Goal: Task Accomplishment & Management: Manage account settings

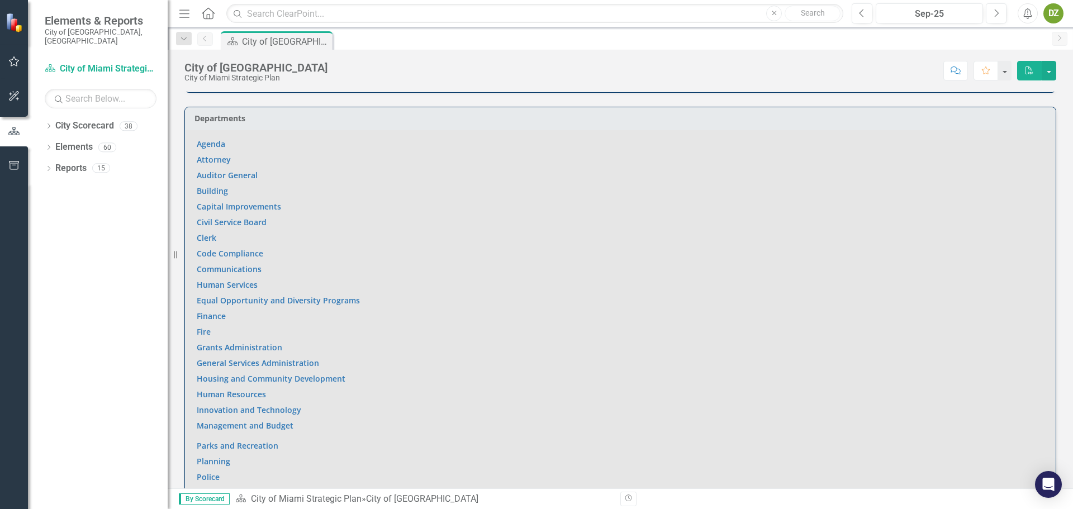
scroll to position [782, 0]
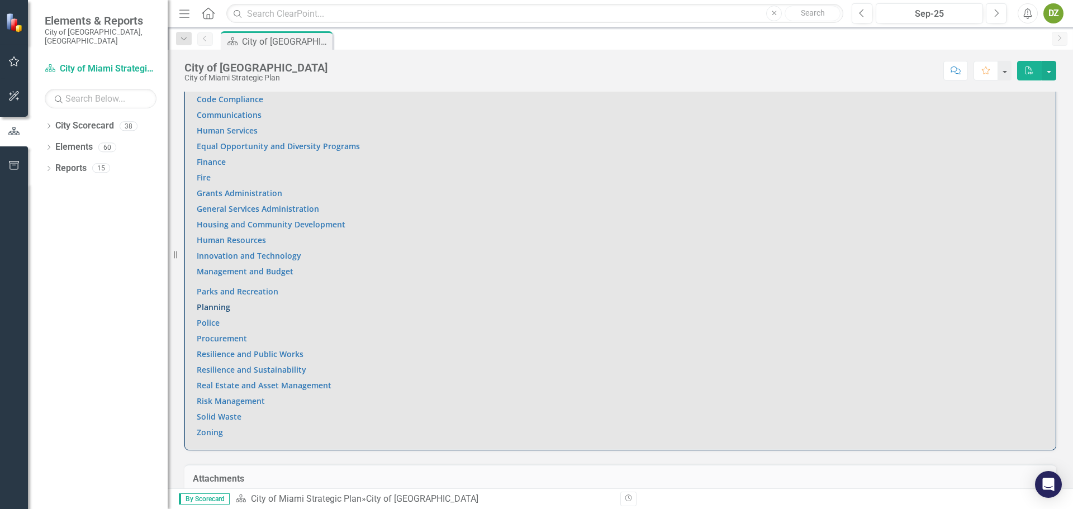
click at [227, 302] on link "Planning" at bounding box center [214, 307] width 34 height 11
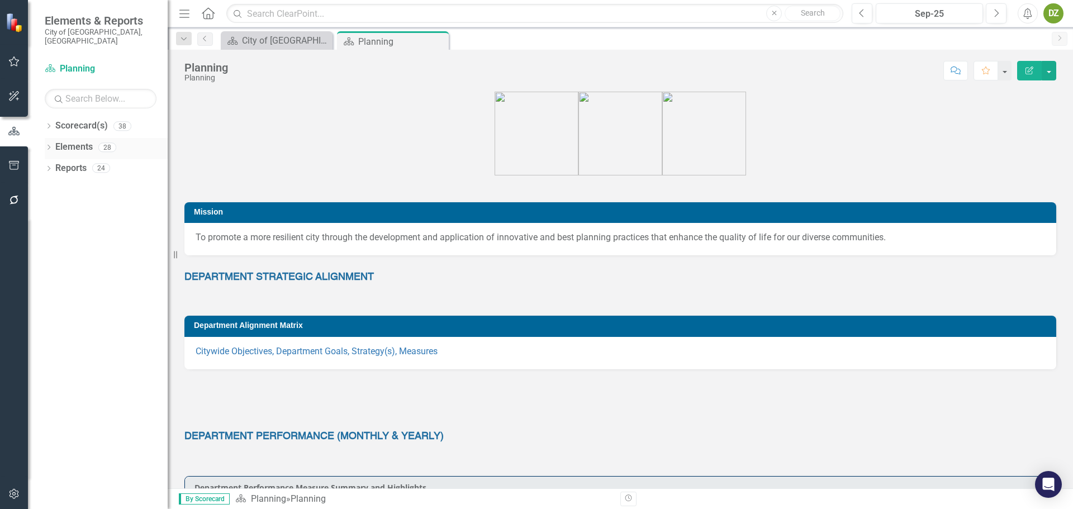
click at [68, 141] on link "Elements" at bounding box center [73, 147] width 37 height 13
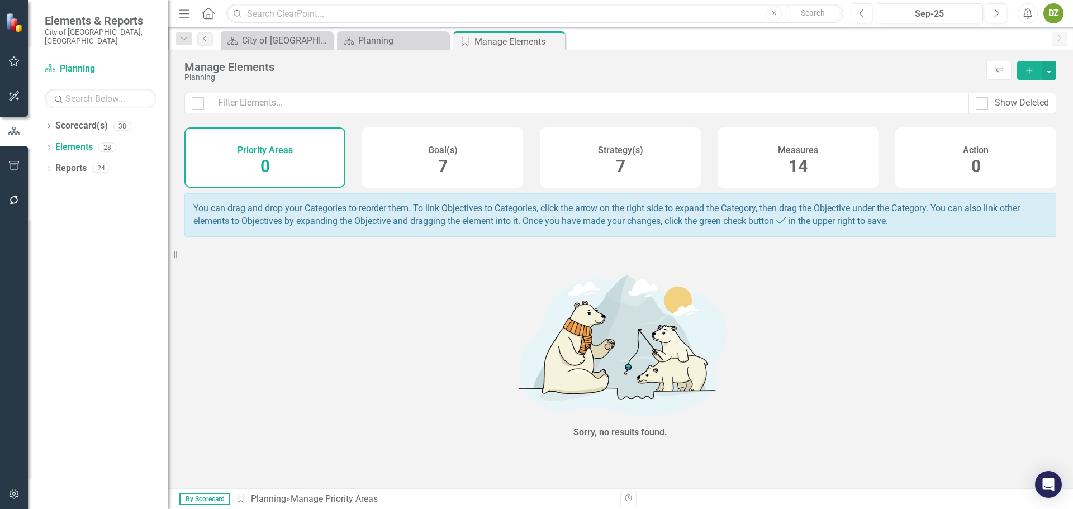
click at [823, 172] on div "Measures 14" at bounding box center [797, 157] width 161 height 60
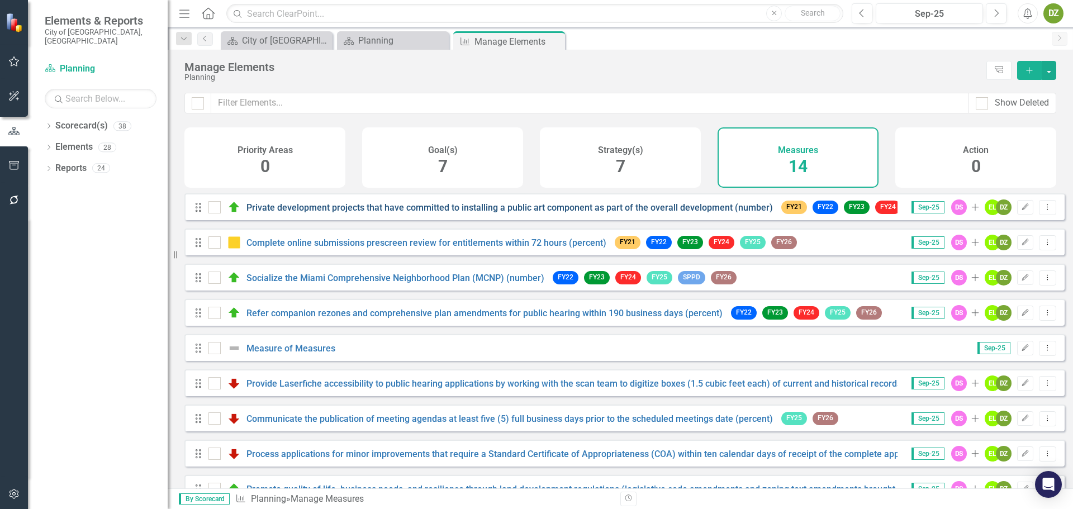
click at [354, 213] on link "Private development projects that have committed to installing a public art com…" at bounding box center [509, 207] width 526 height 11
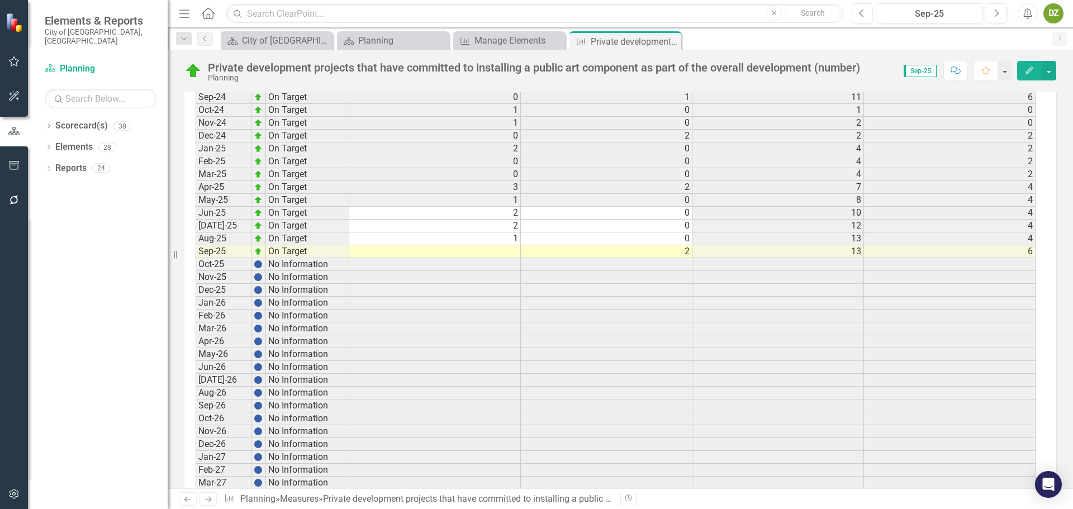
scroll to position [2251, 0]
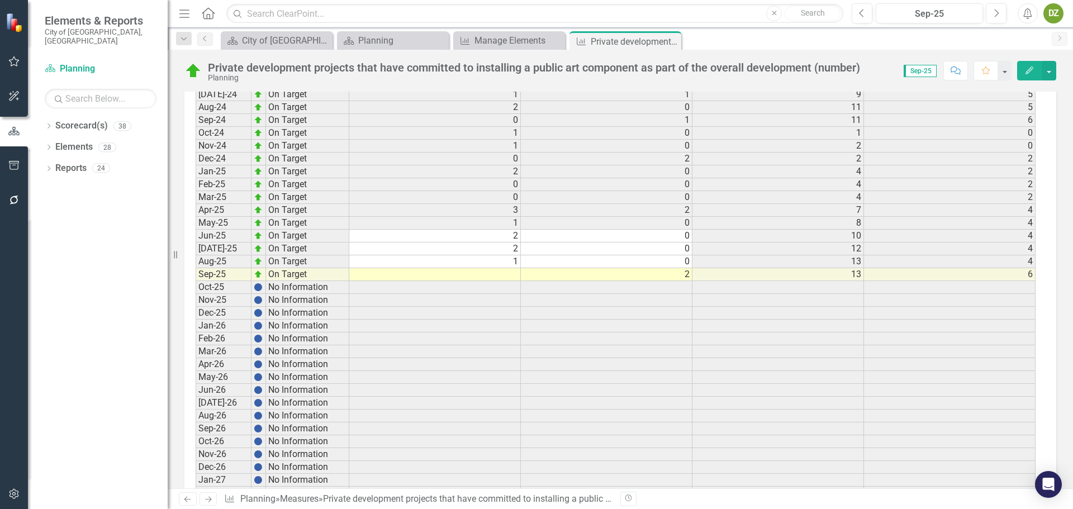
click at [513, 275] on td at bounding box center [435, 274] width 172 height 13
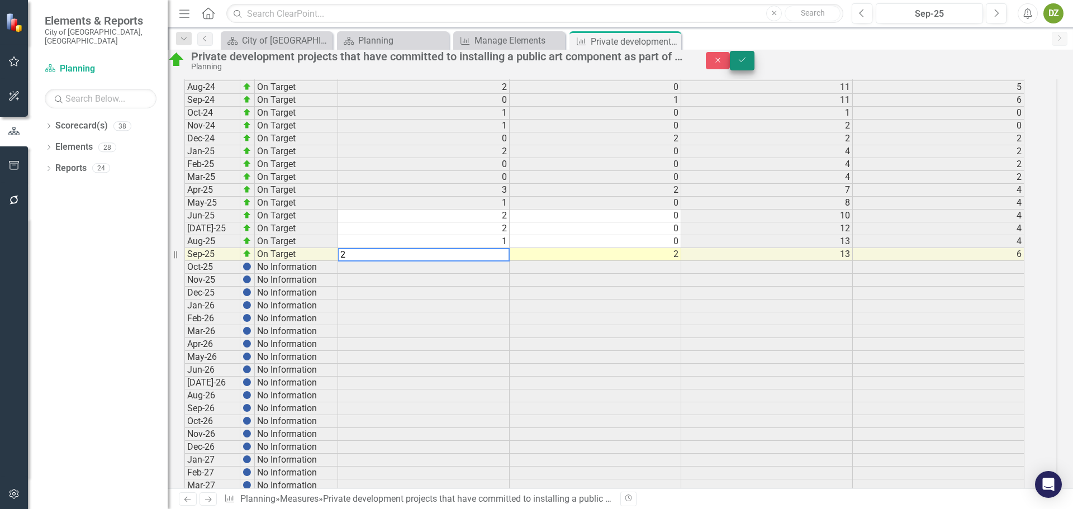
type textarea "2"
click at [754, 65] on button "Save" at bounding box center [742, 61] width 25 height 20
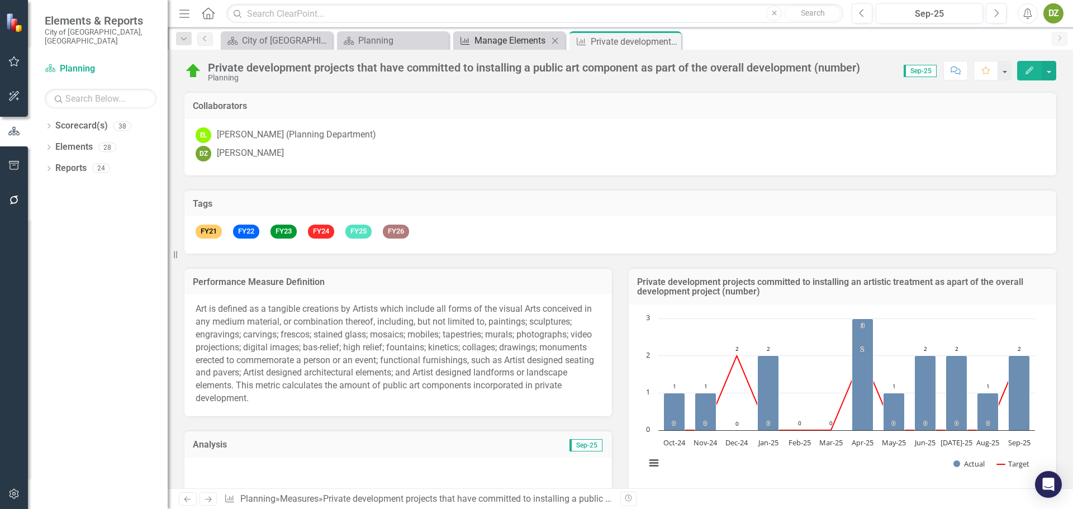
click at [513, 44] on div "Manage Elements" at bounding box center [511, 41] width 74 height 14
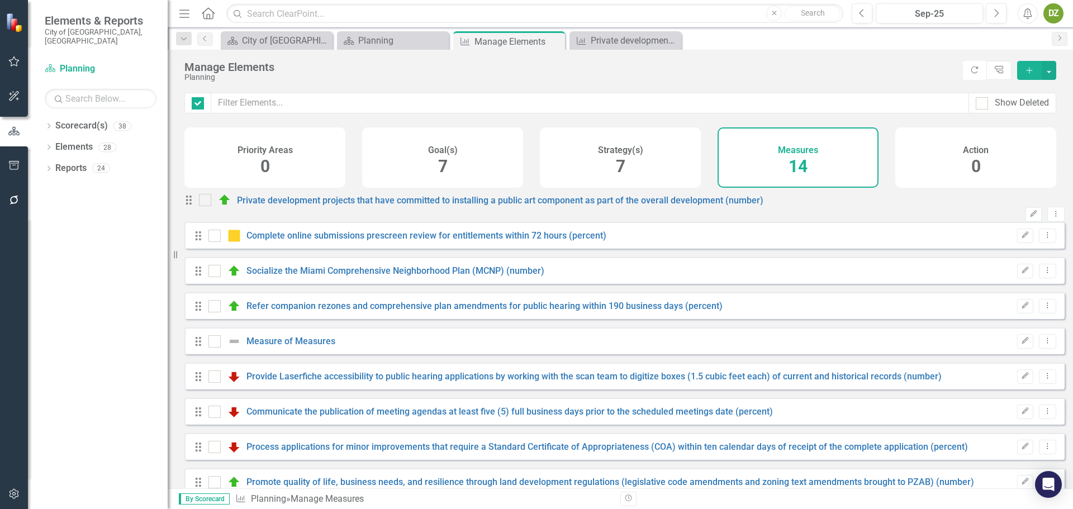
checkbox input "false"
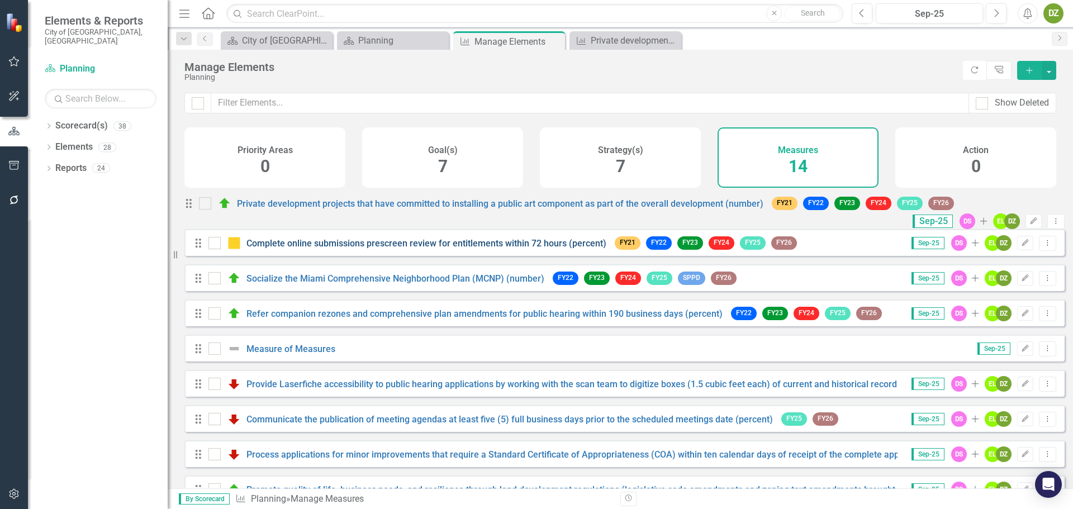
click at [302, 249] on link "Complete online submissions prescreen review for entitlements within 72 hours (…" at bounding box center [426, 243] width 360 height 11
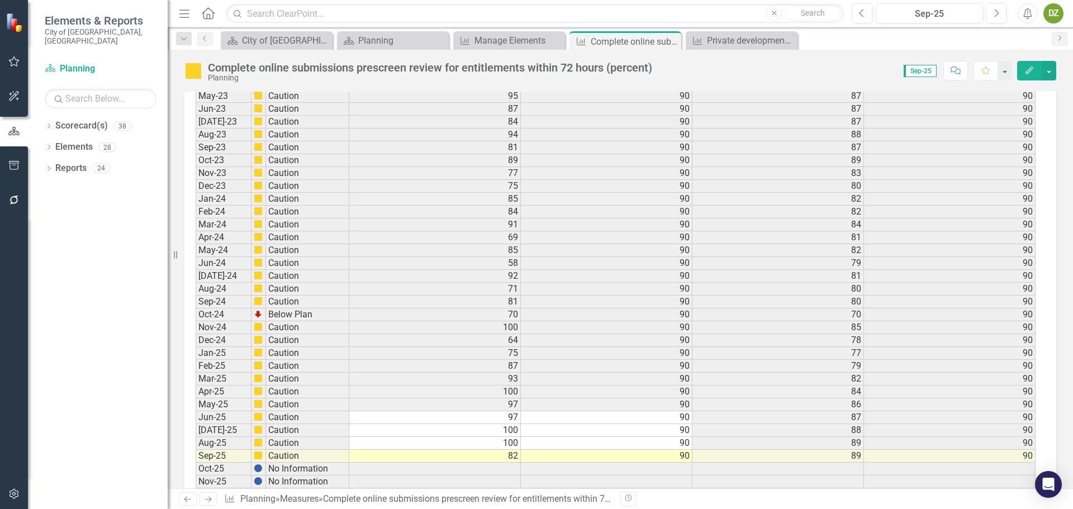
scroll to position [2179, 0]
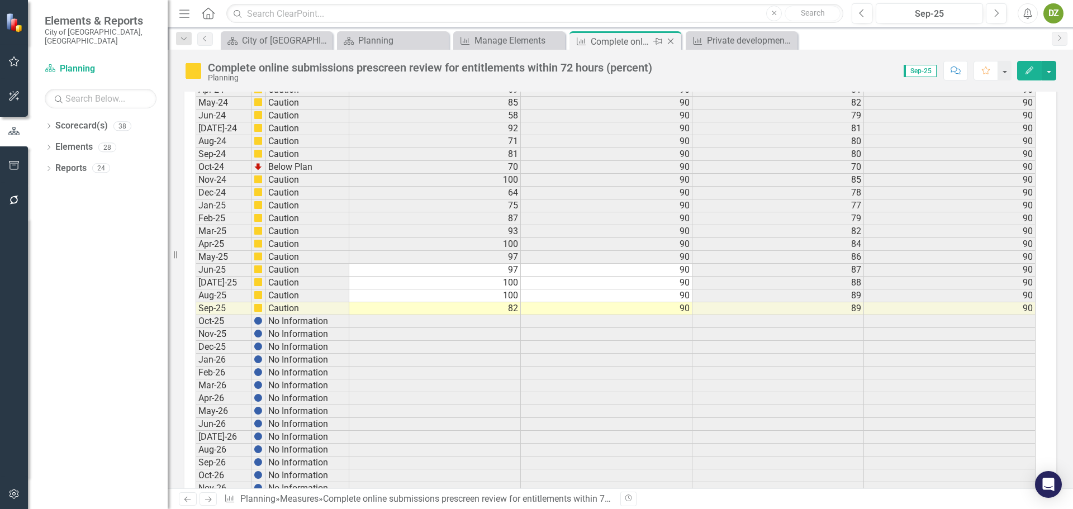
click at [670, 42] on icon "Close" at bounding box center [670, 41] width 11 height 9
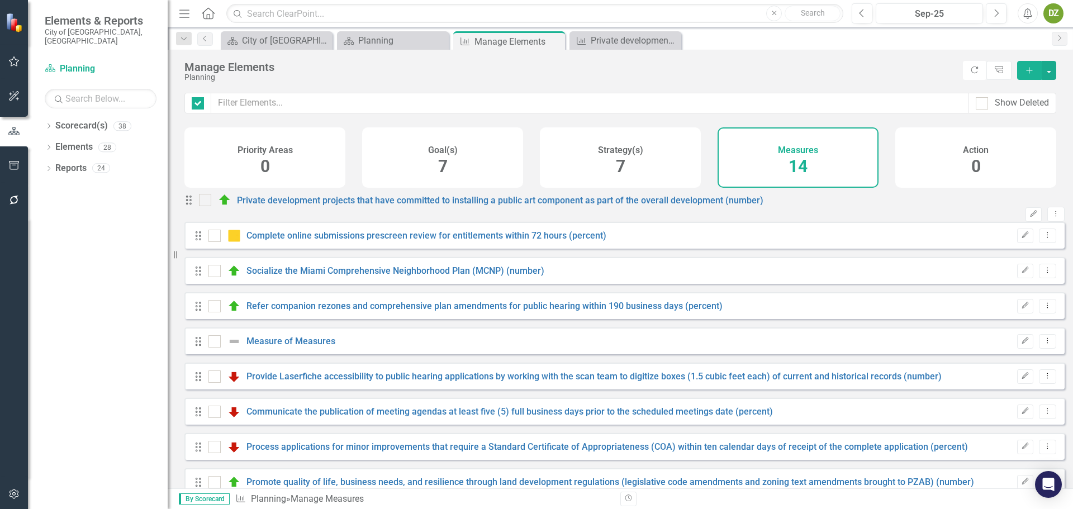
checkbox input "false"
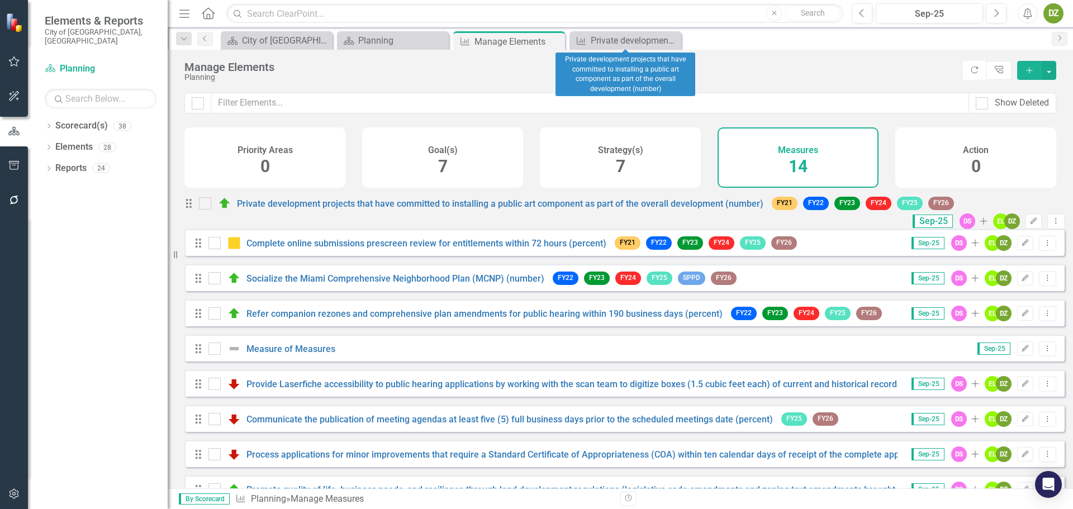
click at [0, 0] on icon "Close" at bounding box center [0, 0] width 0 height 0
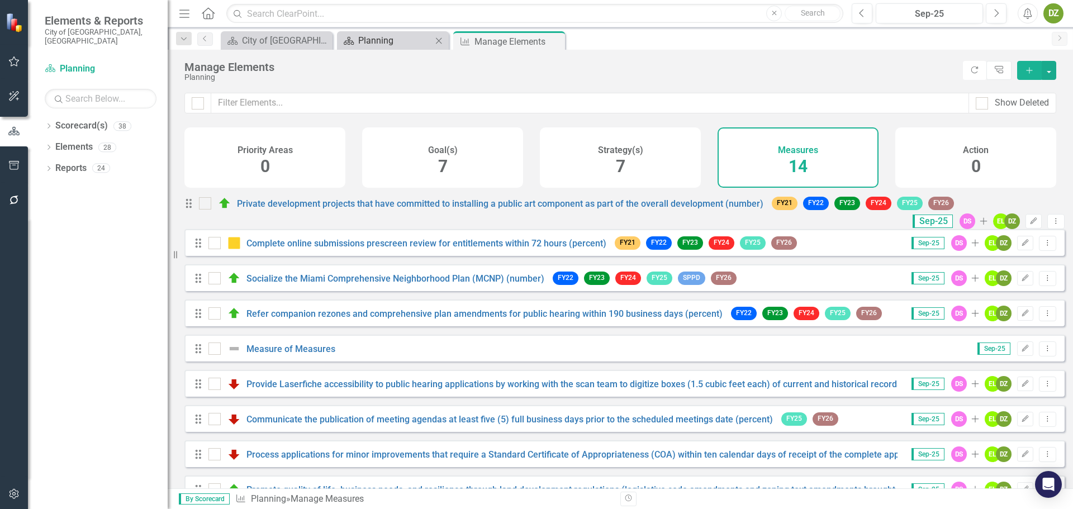
click at [368, 45] on div "Planning" at bounding box center [395, 41] width 74 height 14
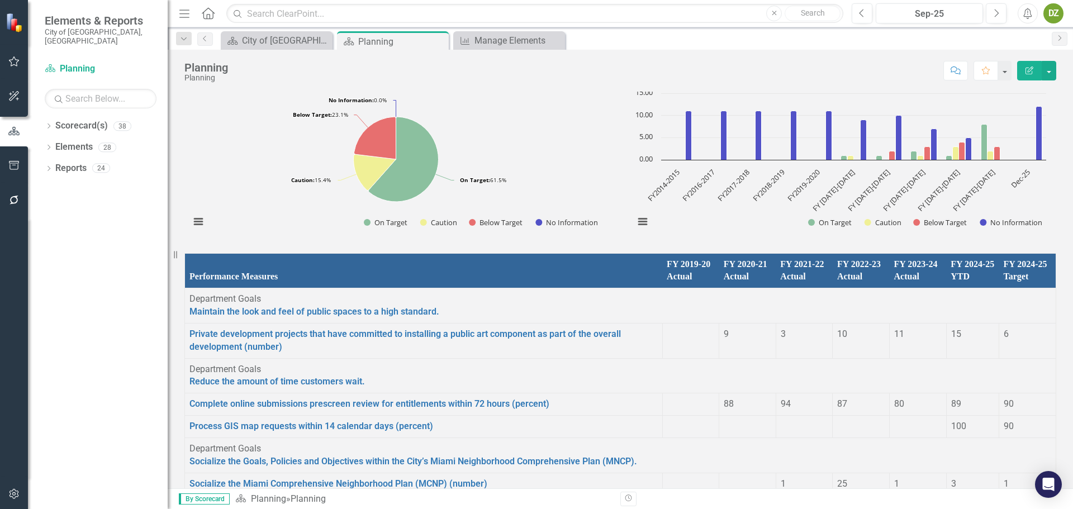
scroll to position [894, 0]
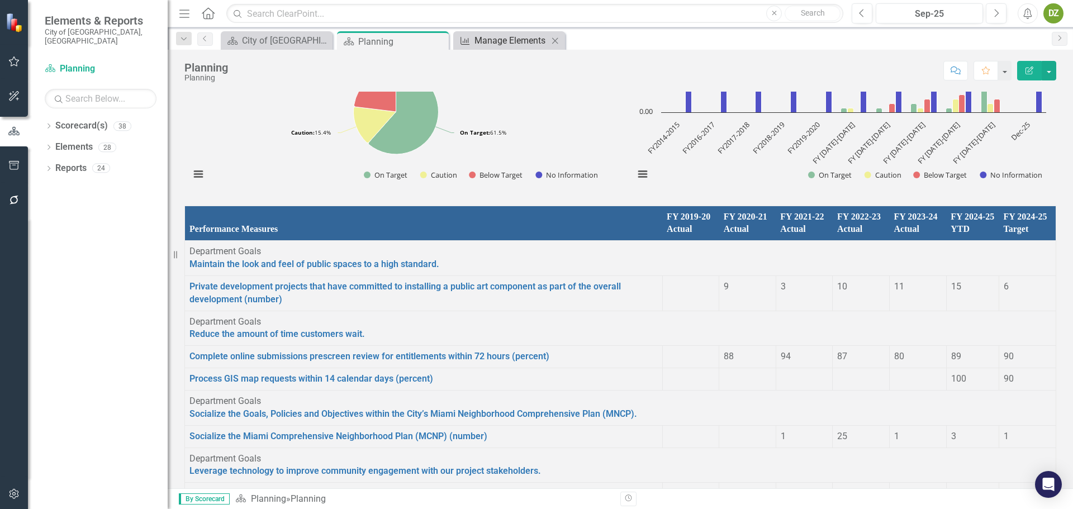
click at [505, 44] on div "Manage Elements" at bounding box center [511, 41] width 74 height 14
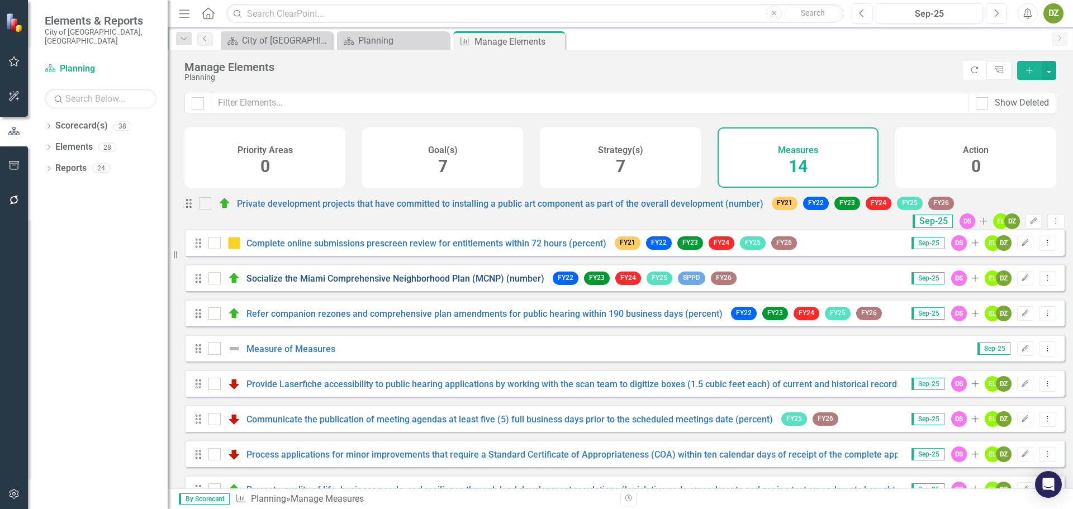
click at [423, 284] on link "Socialize the Miami Comprehensive Neighborhood Plan (MCNP) (number)" at bounding box center [395, 278] width 298 height 11
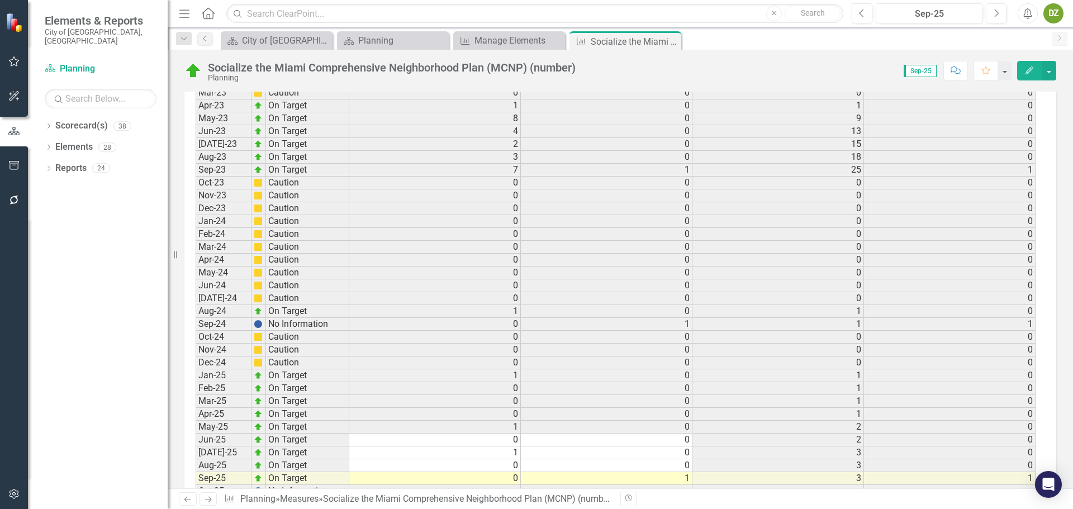
scroll to position [1571, 0]
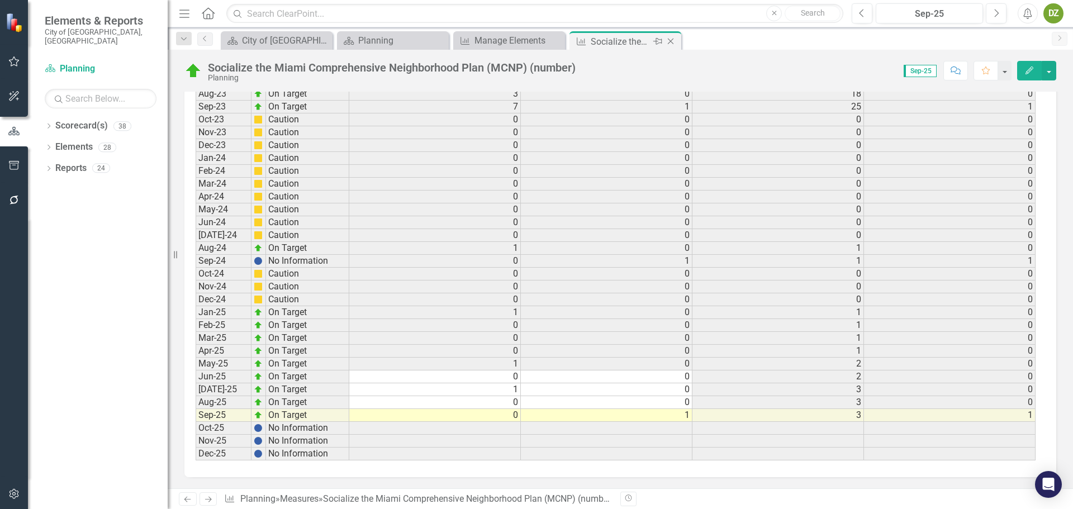
click at [672, 40] on icon at bounding box center [671, 42] width 6 height 6
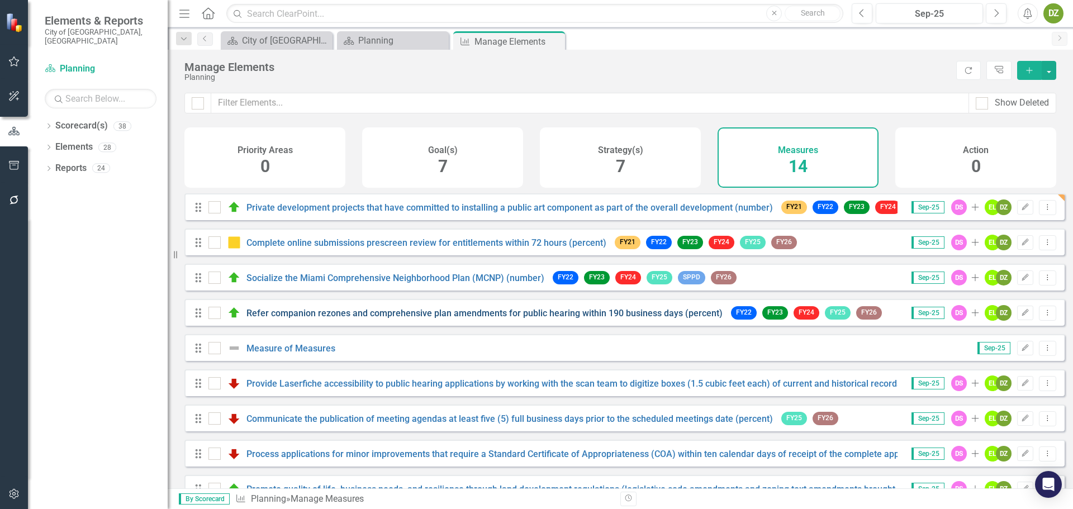
click at [336, 318] on link "Refer companion rezones and comprehensive plan amendments for public hearing wi…" at bounding box center [484, 313] width 476 height 11
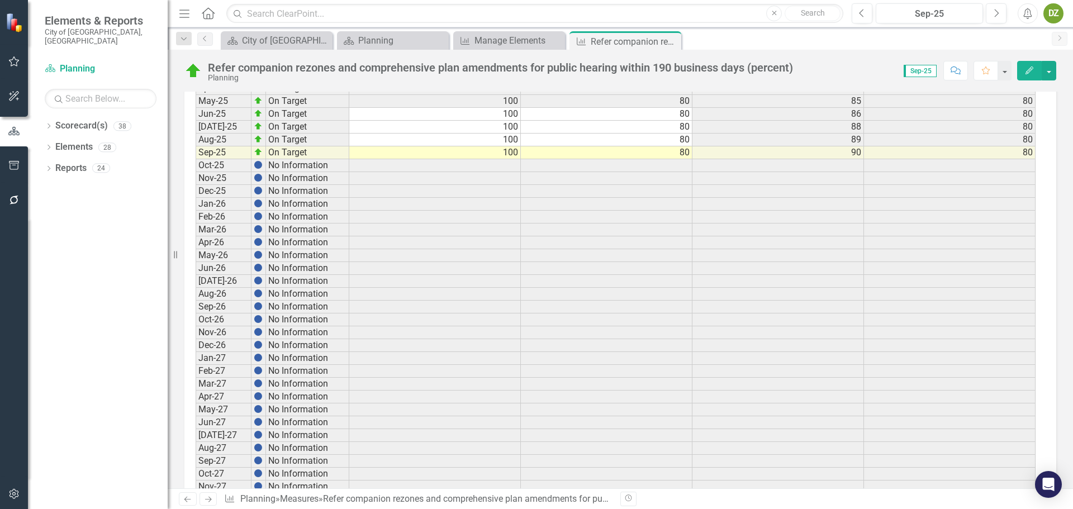
scroll to position [2380, 0]
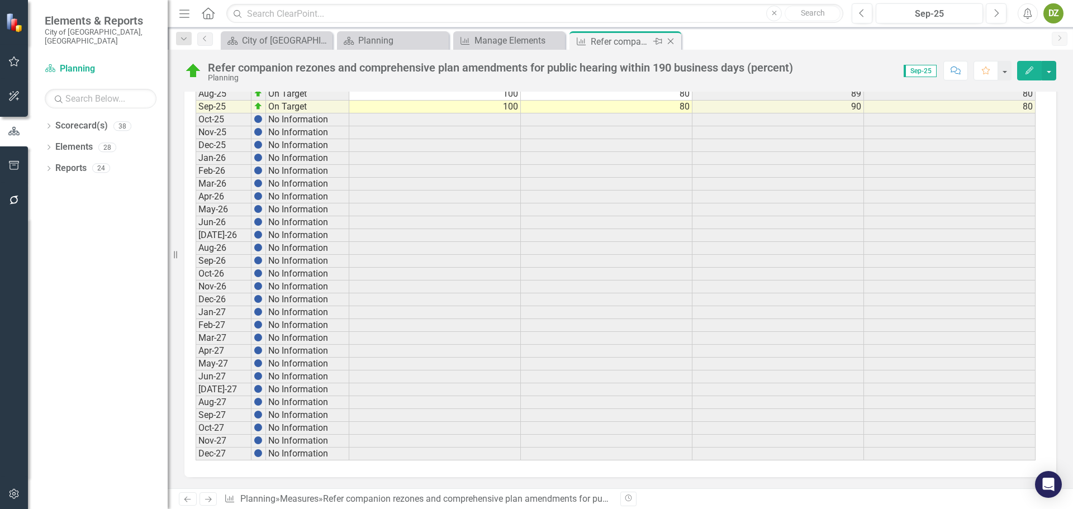
click at [671, 40] on icon "Close" at bounding box center [670, 41] width 11 height 9
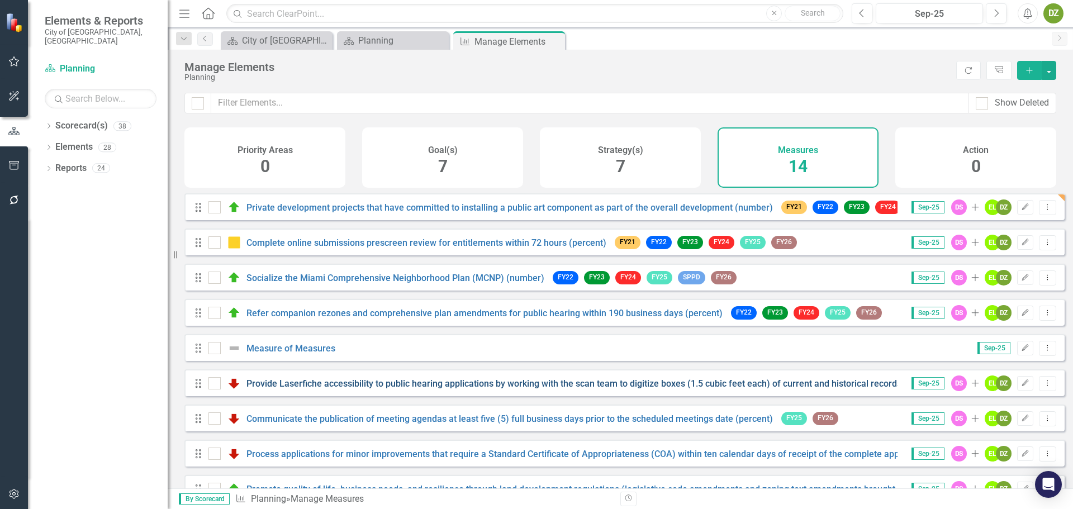
click at [304, 389] on link "Provide Laserfiche accessibility to public hearing applications by working with…" at bounding box center [593, 383] width 695 height 11
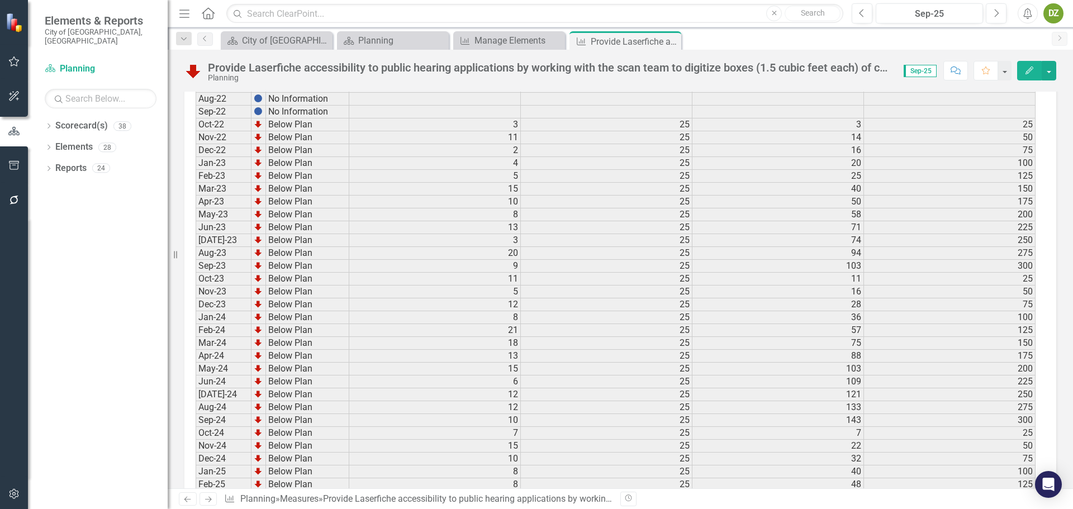
scroll to position [1699, 0]
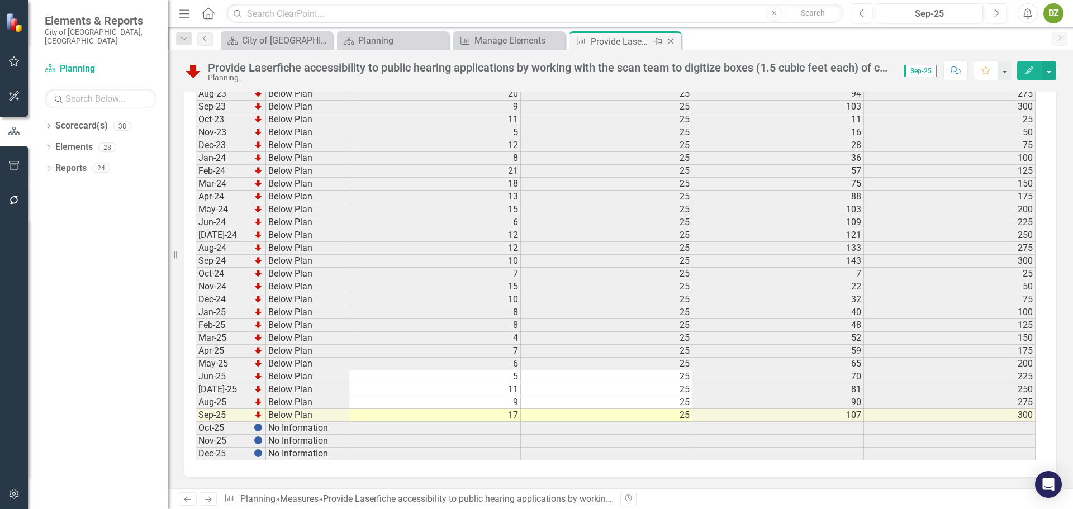
click at [670, 43] on icon "Close" at bounding box center [670, 41] width 11 height 9
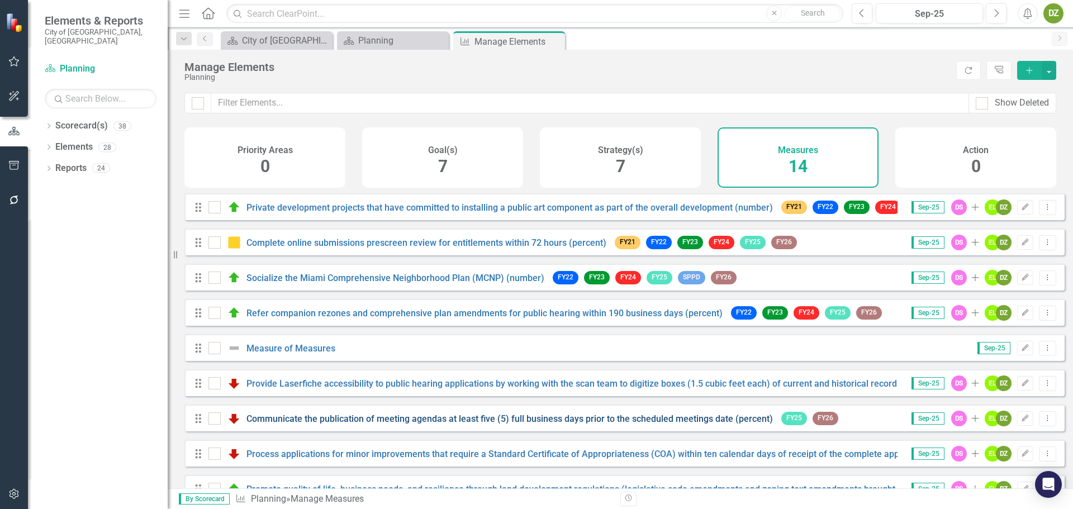
click at [360, 424] on link "Communicate the publication of meeting agendas at least five (5) full business …" at bounding box center [509, 418] width 526 height 11
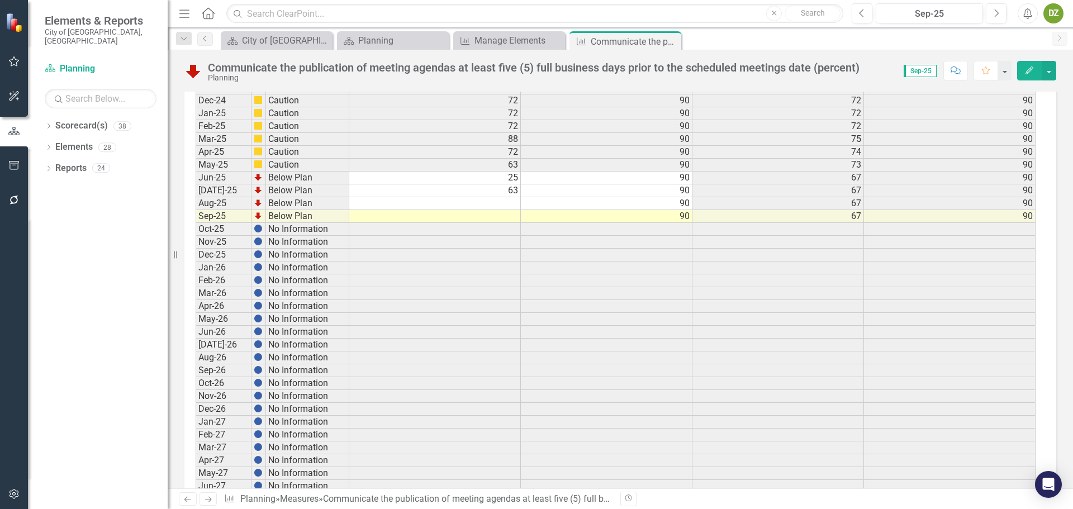
scroll to position [2281, 0]
click at [508, 220] on td at bounding box center [435, 218] width 172 height 13
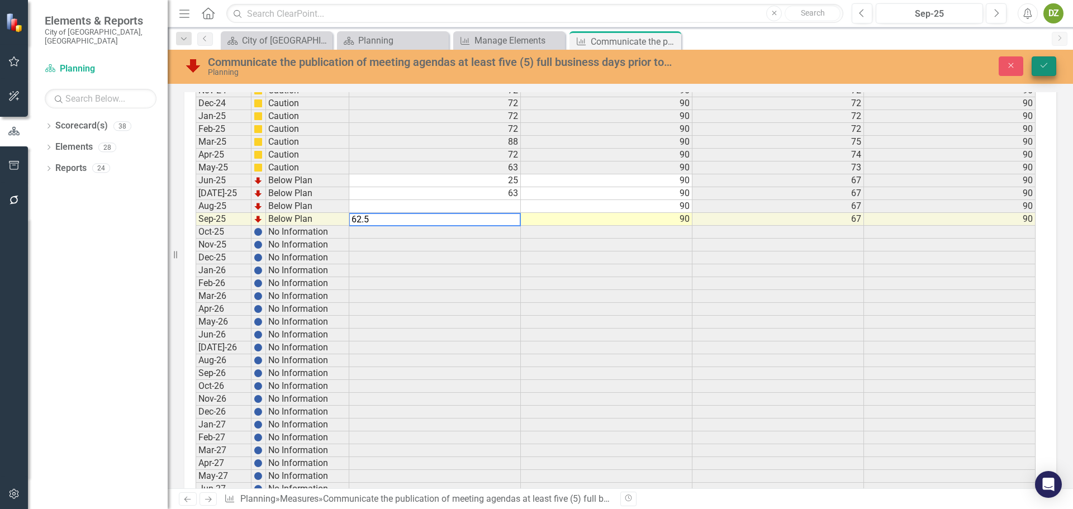
type textarea "62.5"
click at [1041, 64] on icon "Save" at bounding box center [1044, 65] width 10 height 8
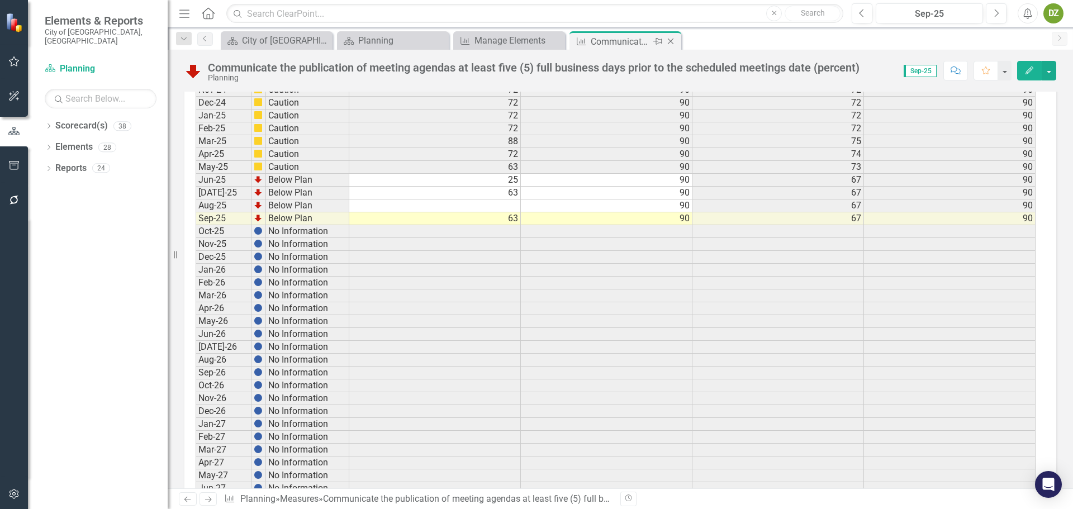
click at [670, 40] on icon "Close" at bounding box center [670, 41] width 11 height 9
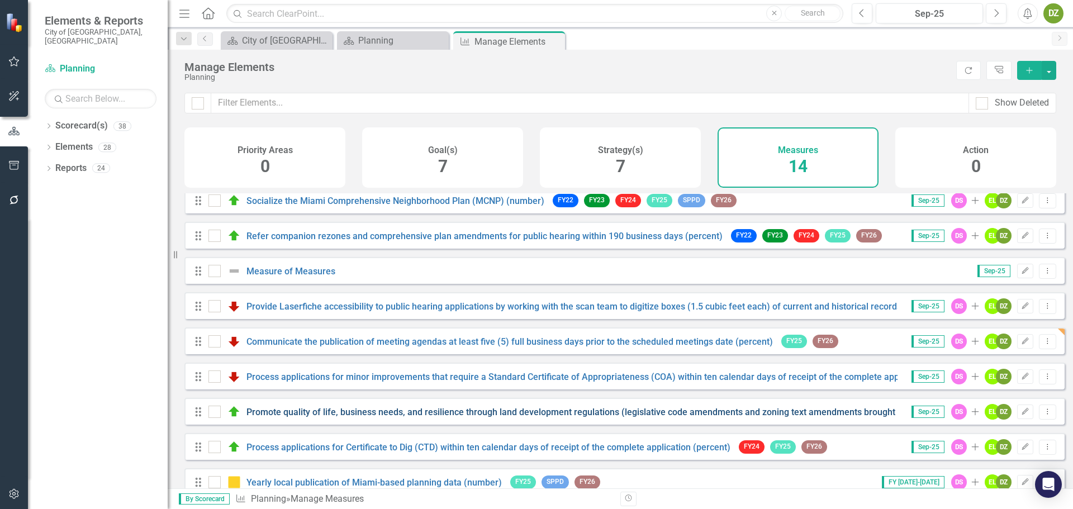
scroll to position [112, 0]
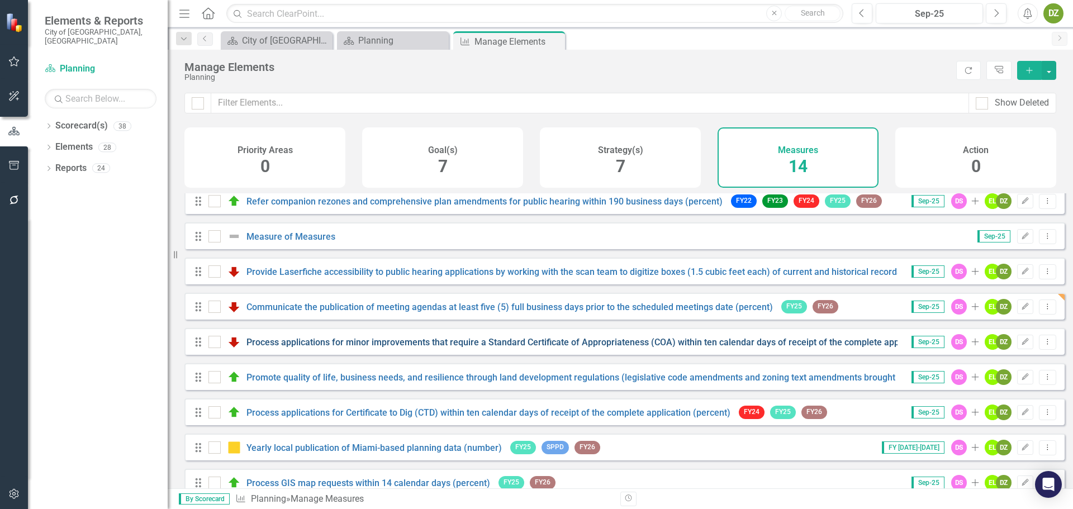
click at [350, 347] on link "Process applications for minor improvements that require a Standard Certificate…" at bounding box center [606, 342] width 721 height 11
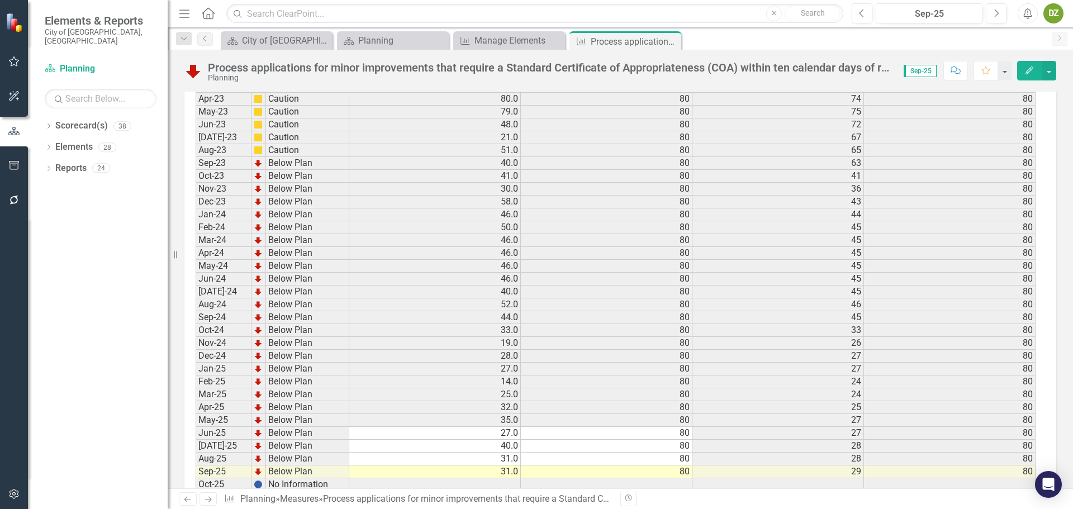
scroll to position [1712, 0]
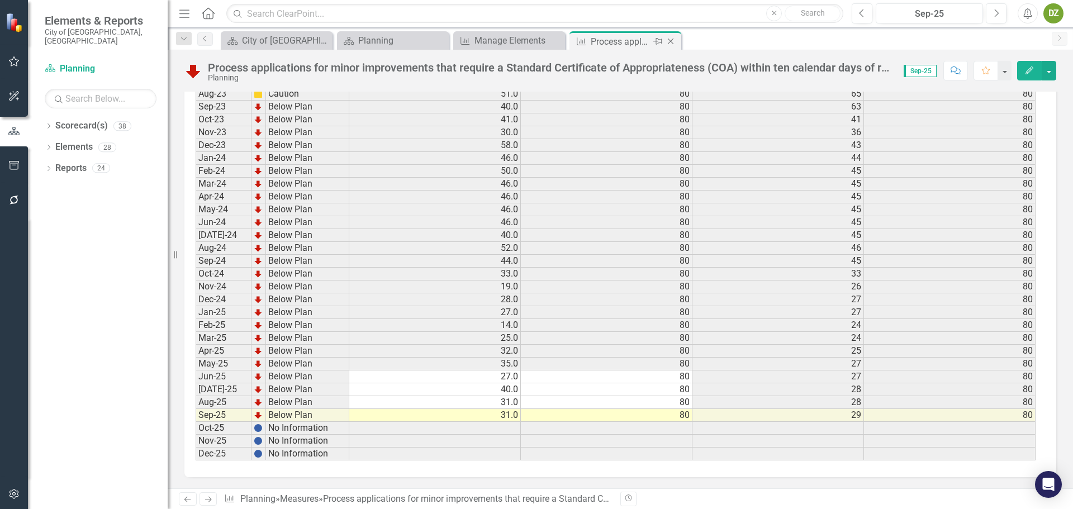
click at [670, 40] on icon "Close" at bounding box center [670, 41] width 11 height 9
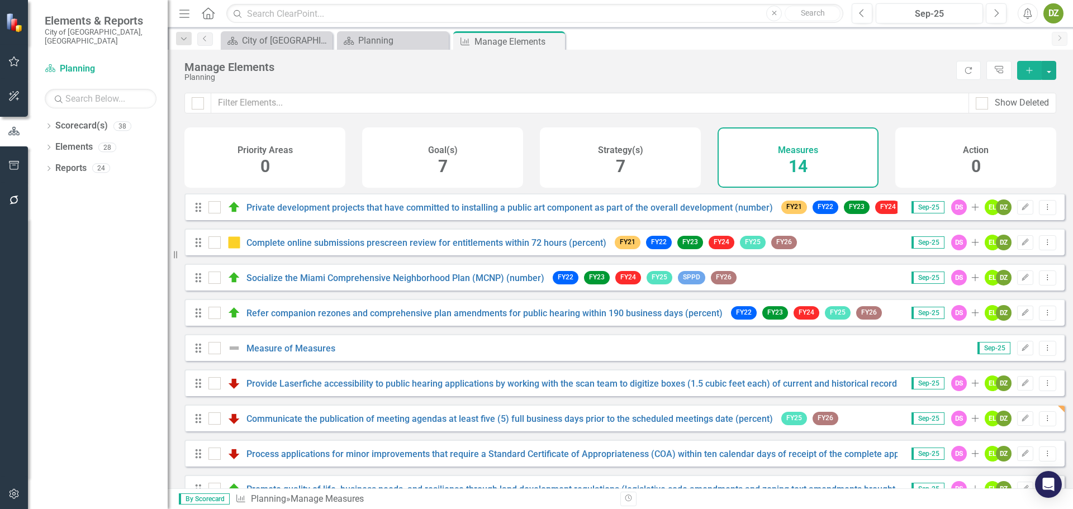
scroll to position [56, 0]
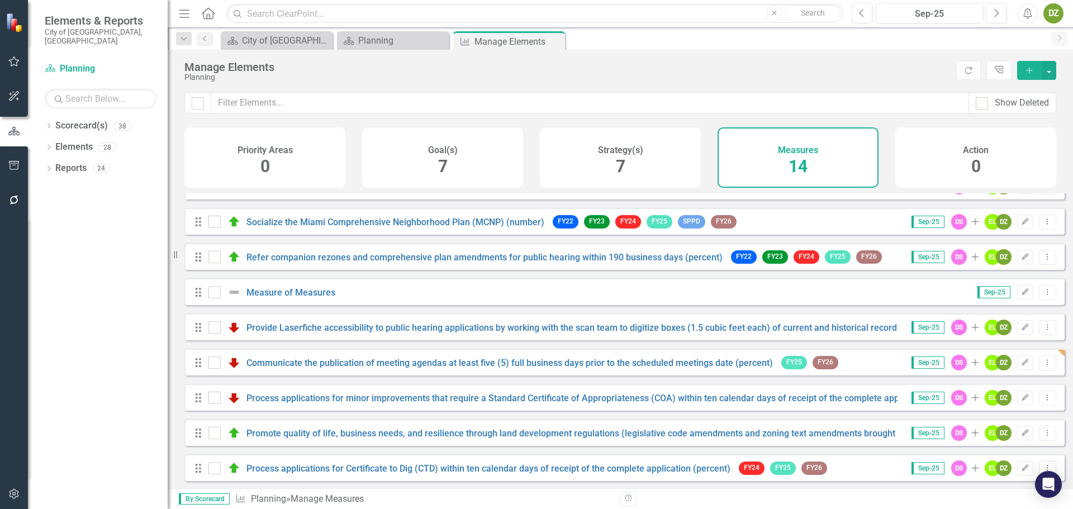
click at [368, 434] on div "Drag Promote quality of life, business needs, and resilience through land devel…" at bounding box center [545, 433] width 703 height 20
click at [369, 439] on link "Promote quality of life, business needs, and resilience through land developmen…" at bounding box center [609, 433] width 727 height 11
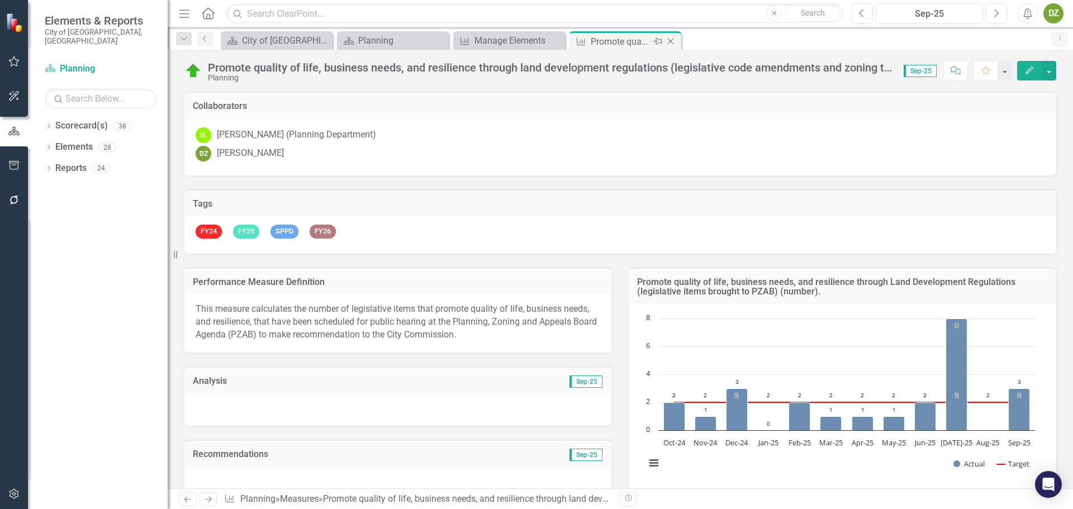
click at [671, 41] on icon "Close" at bounding box center [670, 41] width 11 height 9
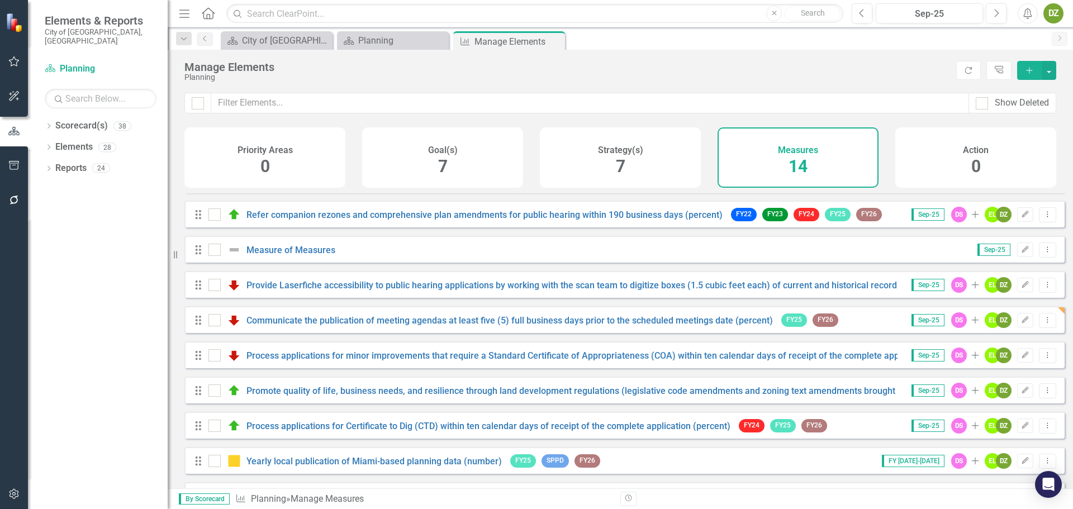
scroll to position [112, 0]
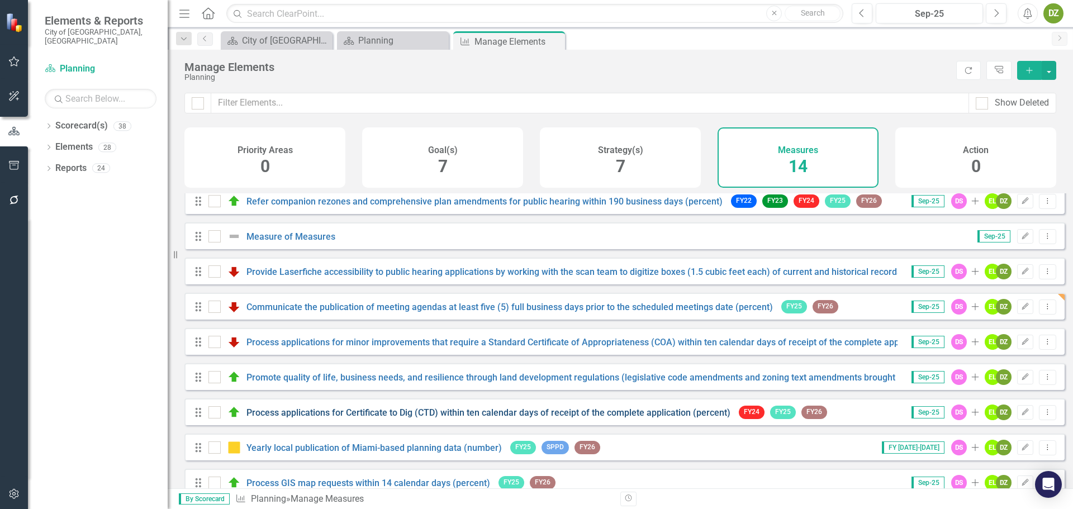
click at [465, 418] on link "Process applications for Certificate to Dig (CTD) within ten calendar days of r…" at bounding box center [488, 412] width 484 height 11
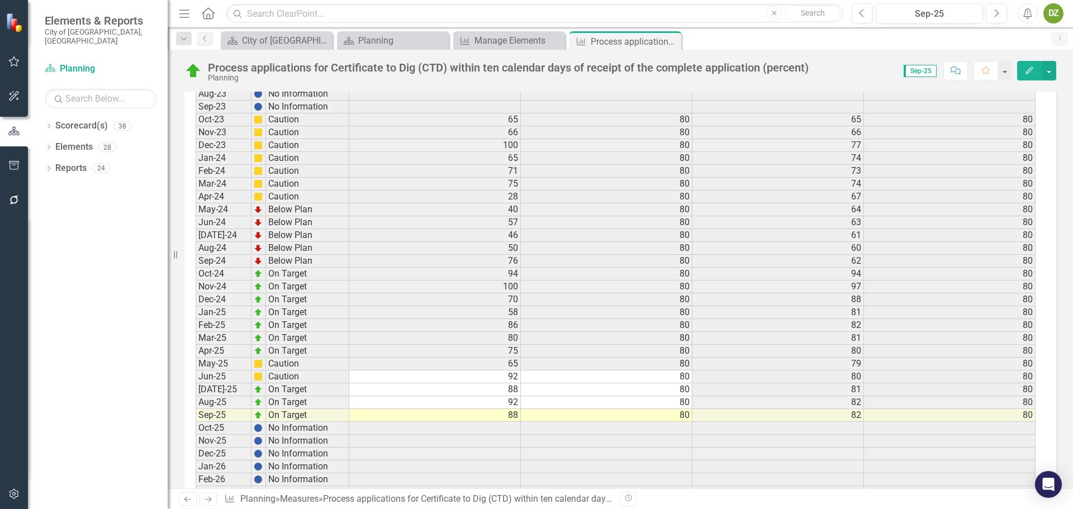
scroll to position [2570, 0]
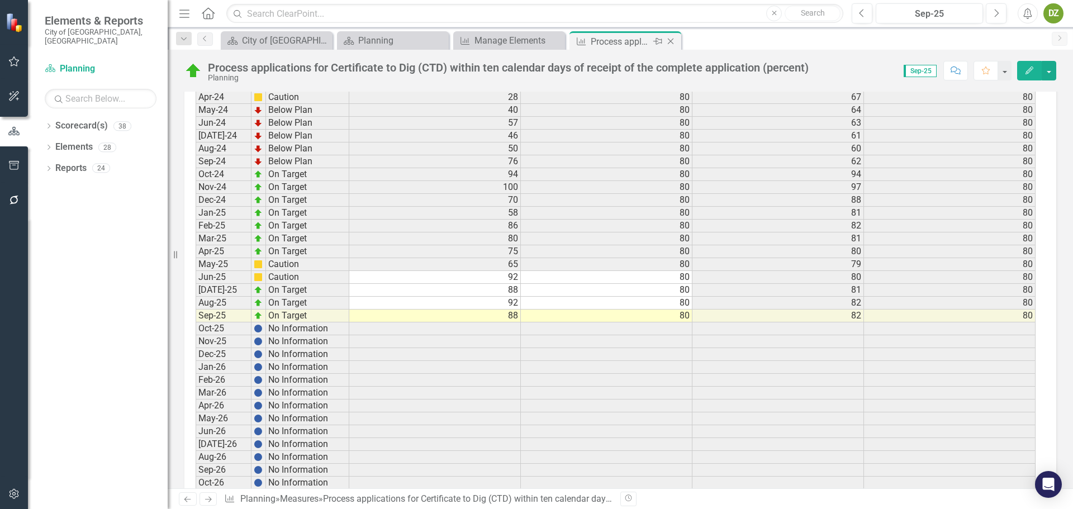
click at [671, 41] on icon "Close" at bounding box center [670, 41] width 11 height 9
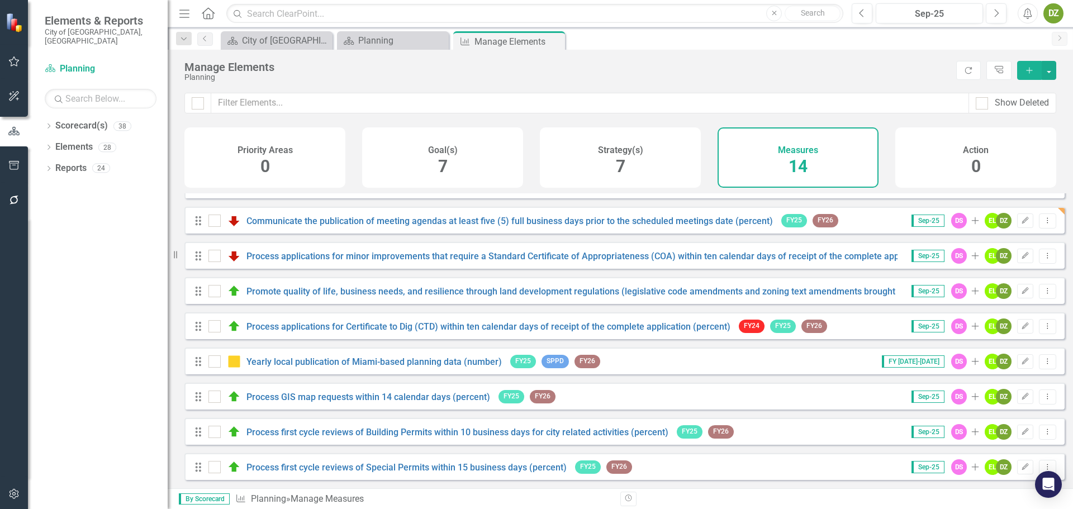
scroll to position [206, 0]
click at [439, 363] on link "Yearly local publication of Miami-based planning data (number)" at bounding box center [373, 361] width 255 height 11
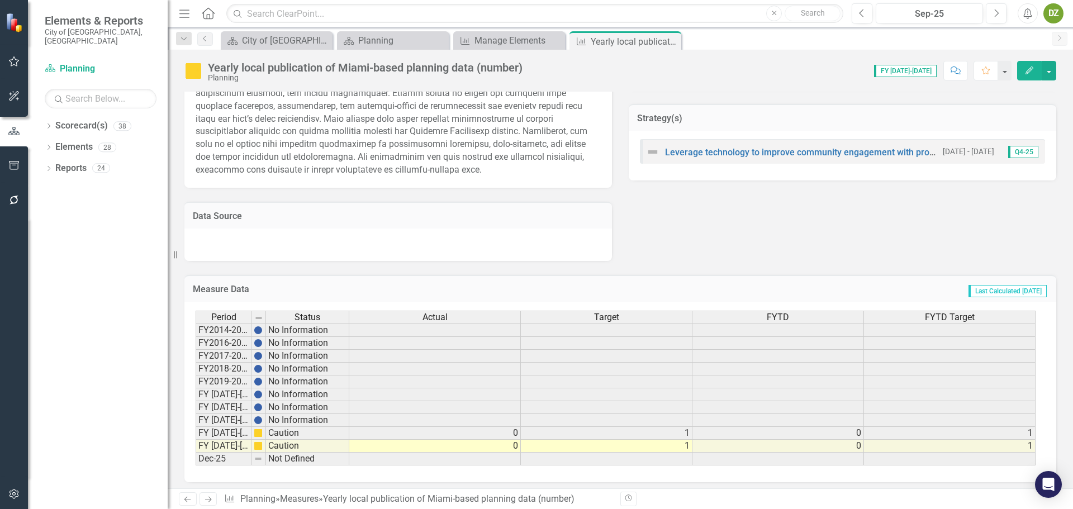
scroll to position [518, 0]
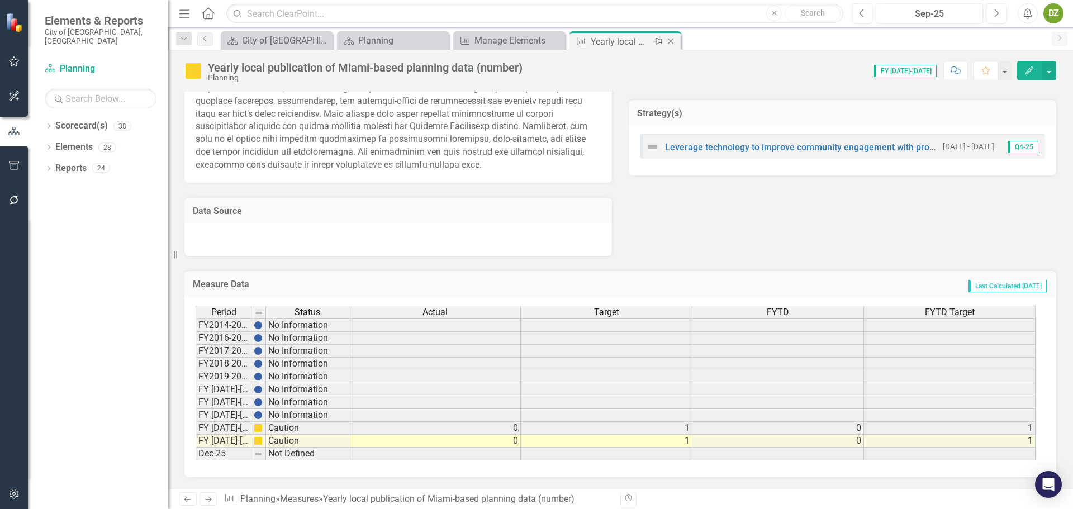
click at [673, 39] on icon at bounding box center [671, 42] width 6 height 6
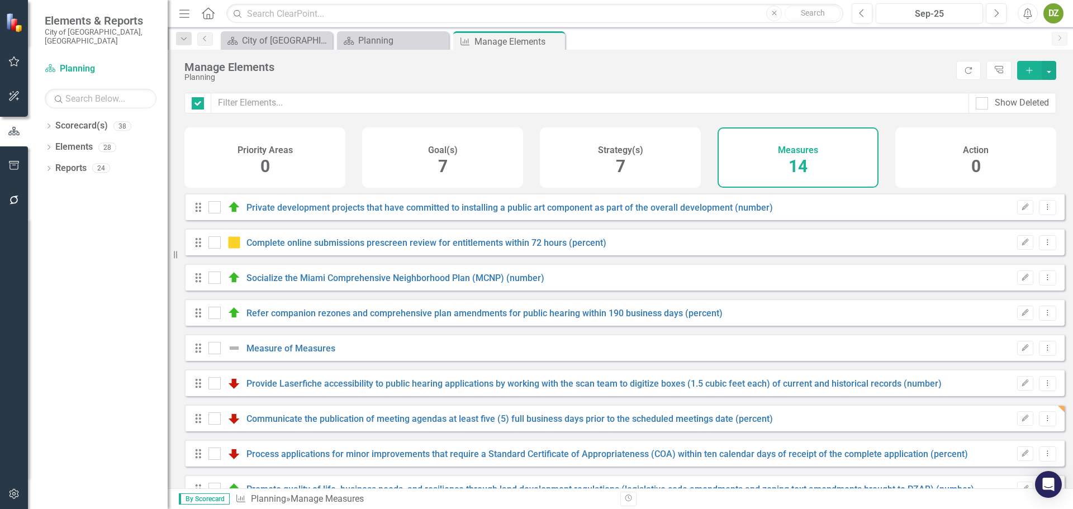
checkbox input "false"
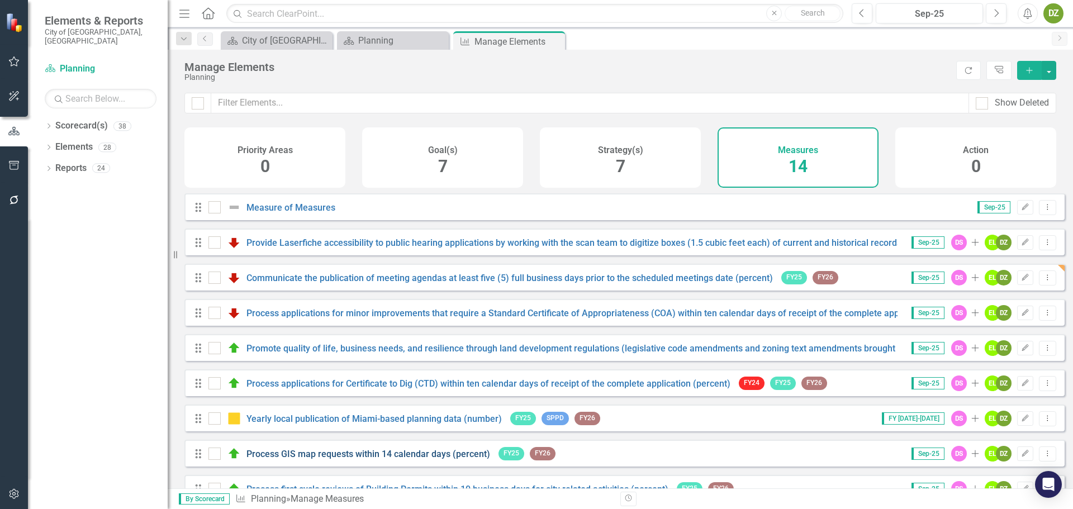
scroll to position [168, 0]
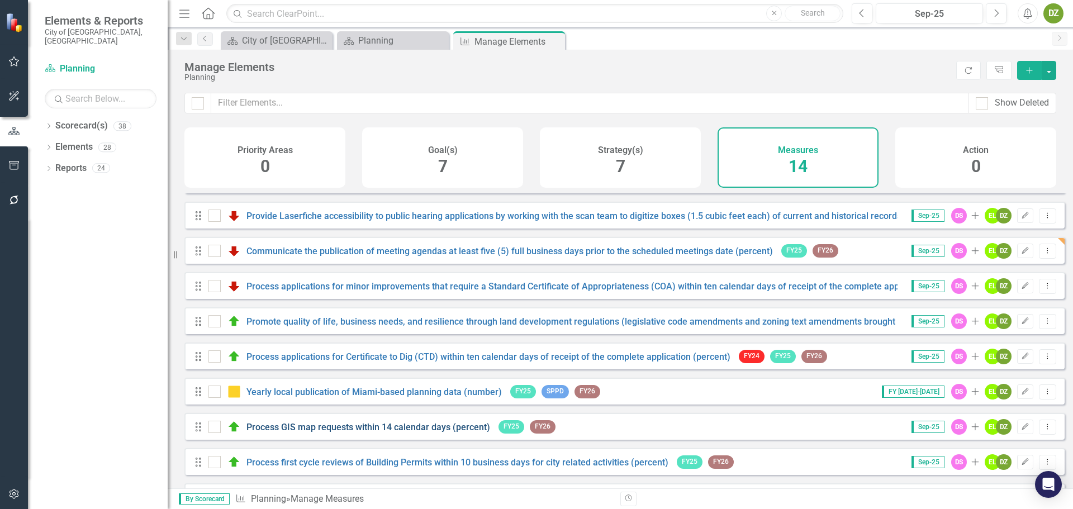
click at [356, 432] on link "Process GIS map requests within 14 calendar days (percent)" at bounding box center [368, 427] width 244 height 11
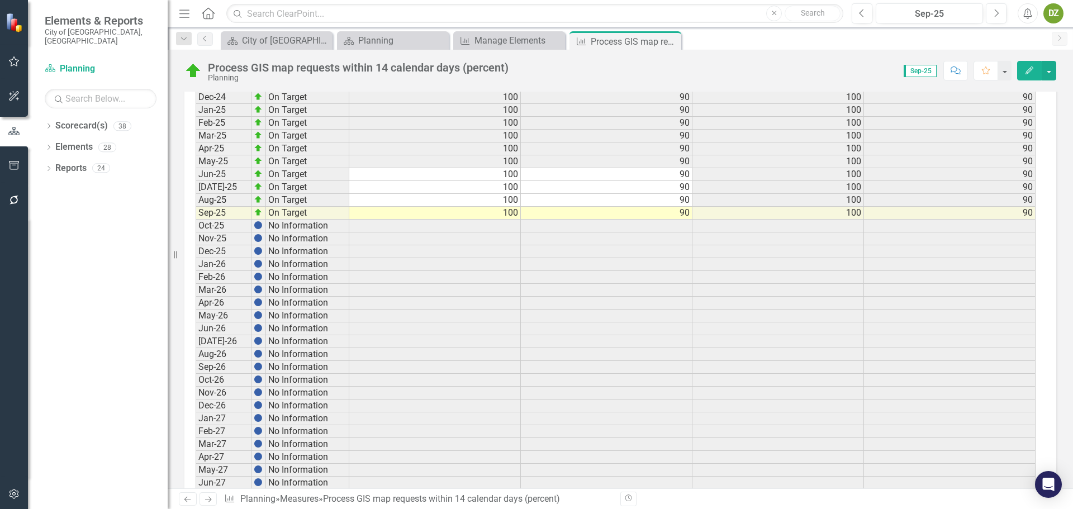
scroll to position [2235, 0]
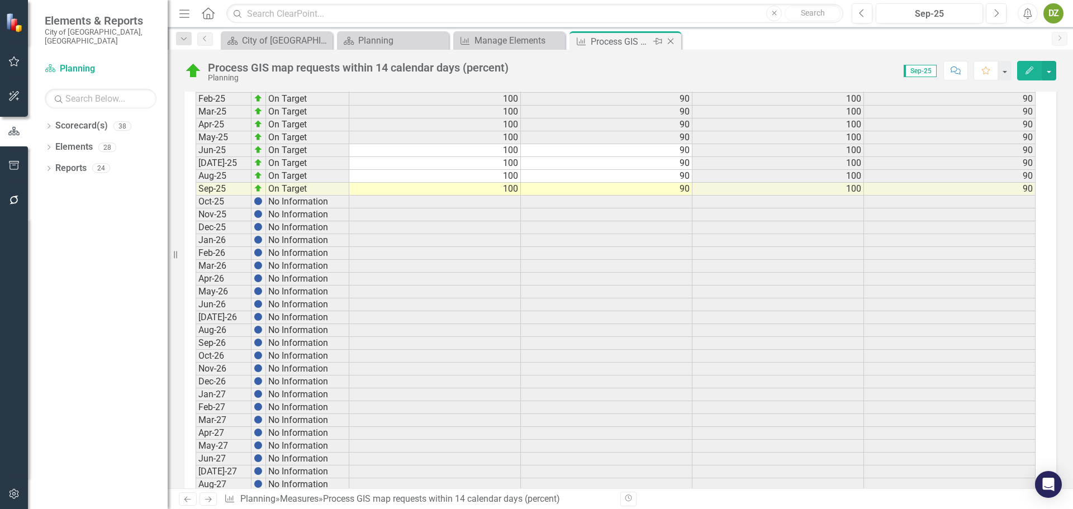
click at [669, 39] on icon "Close" at bounding box center [670, 41] width 11 height 9
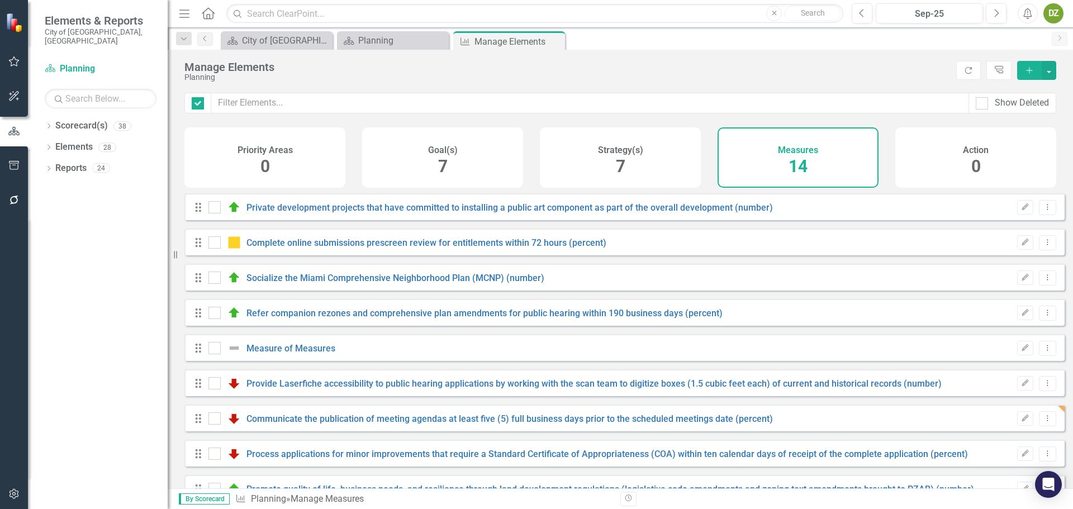
checkbox input "false"
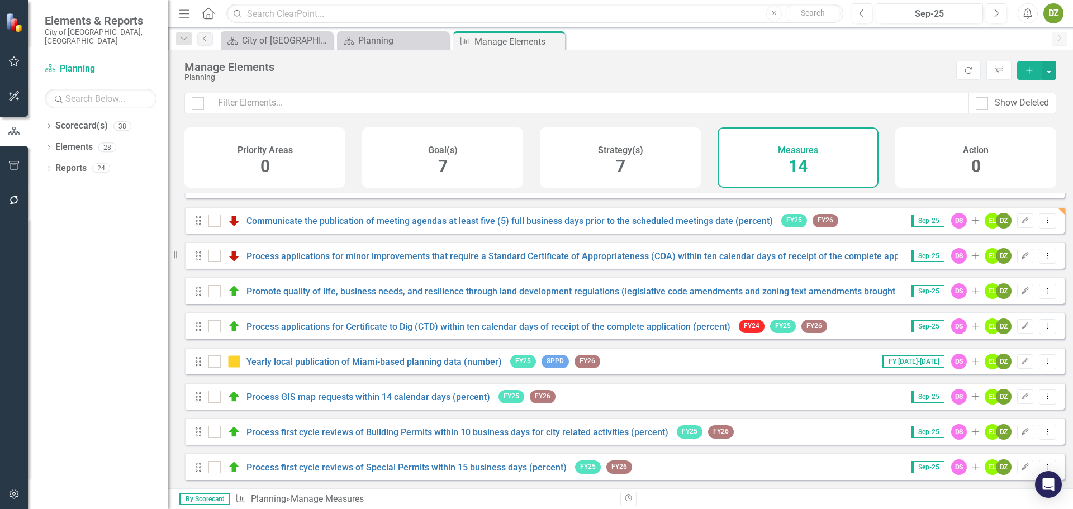
scroll to position [206, 0]
click at [414, 433] on link "Process first cycle reviews of Building Permits within 10 business days for cit…" at bounding box center [457, 432] width 422 height 11
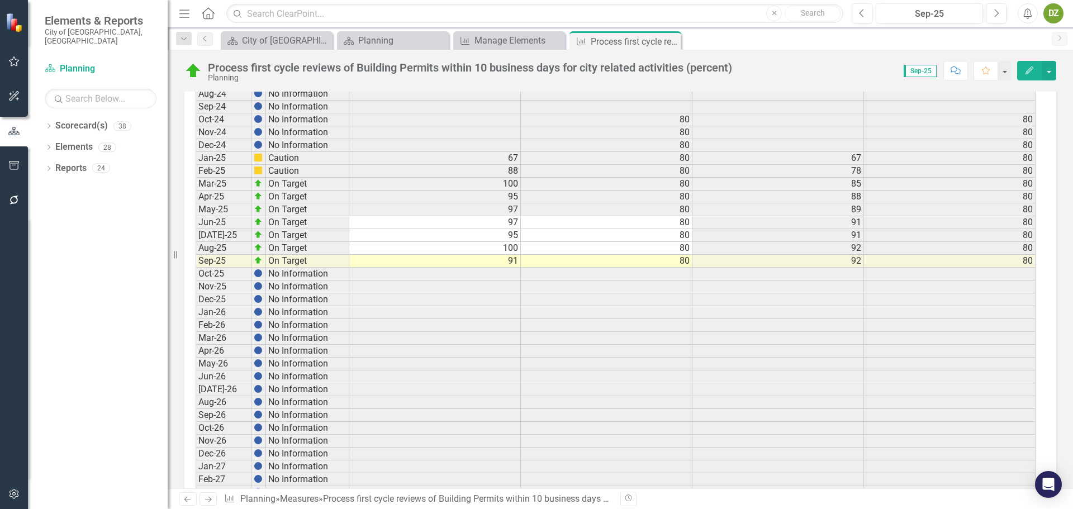
scroll to position [2157, 0]
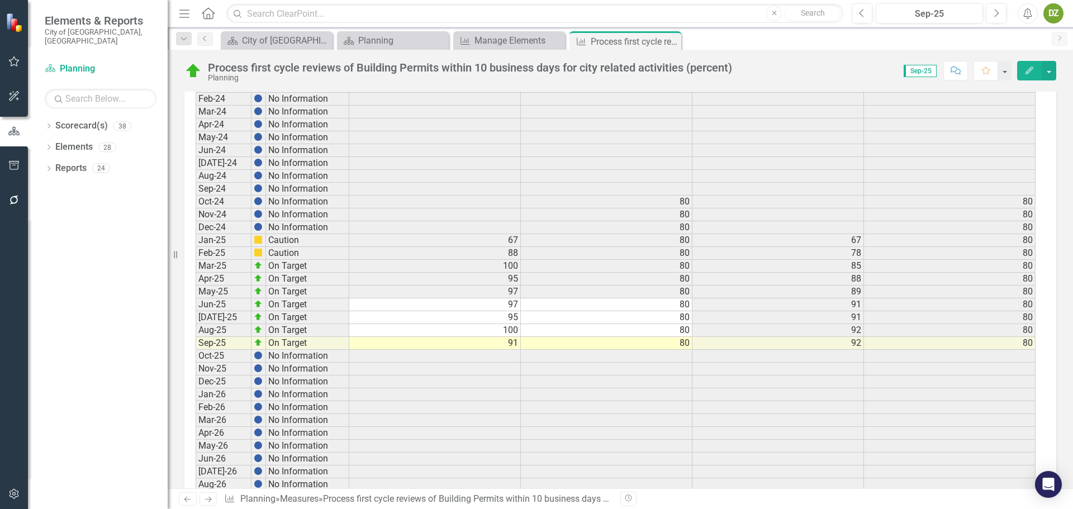
click at [0, 0] on icon "Close" at bounding box center [0, 0] width 0 height 0
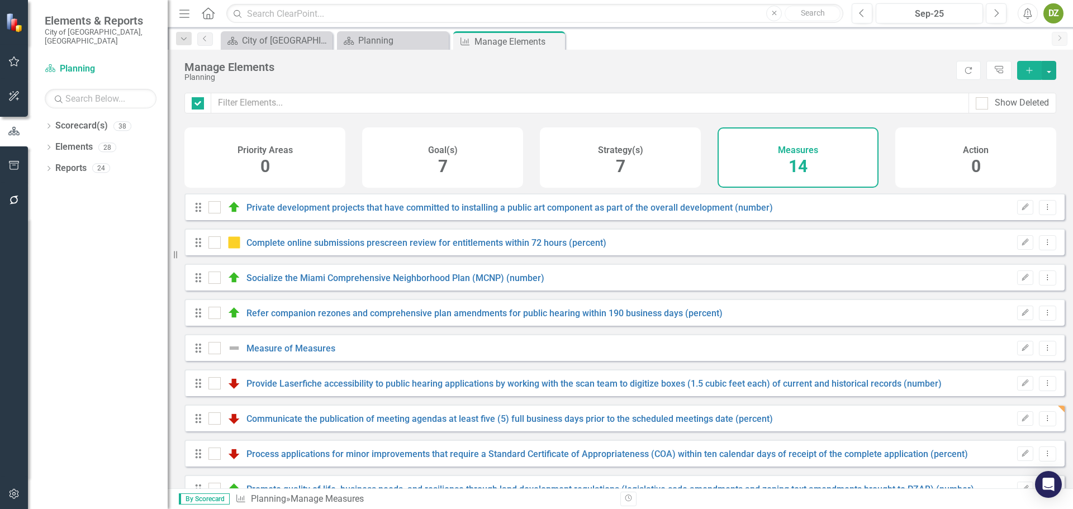
checkbox input "false"
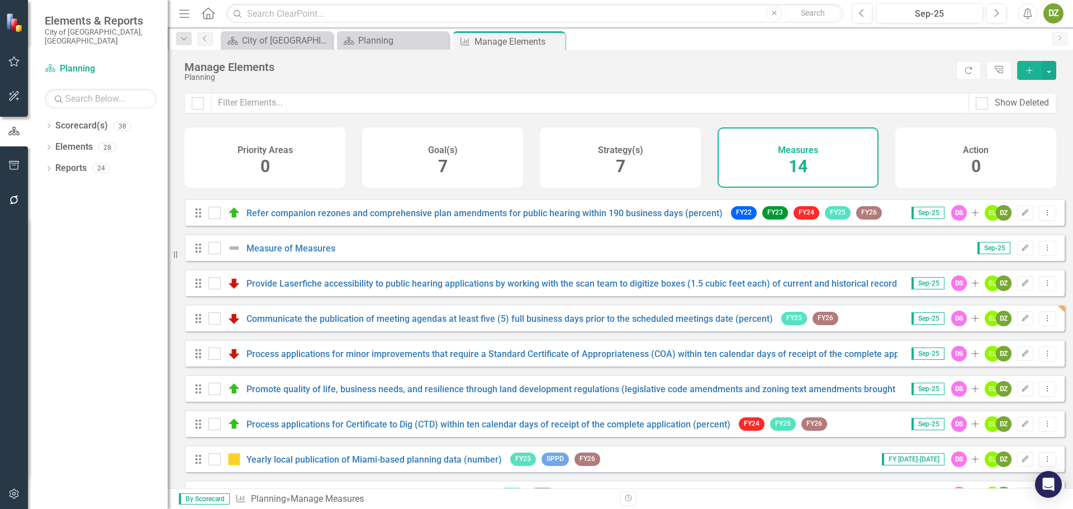
scroll to position [206, 0]
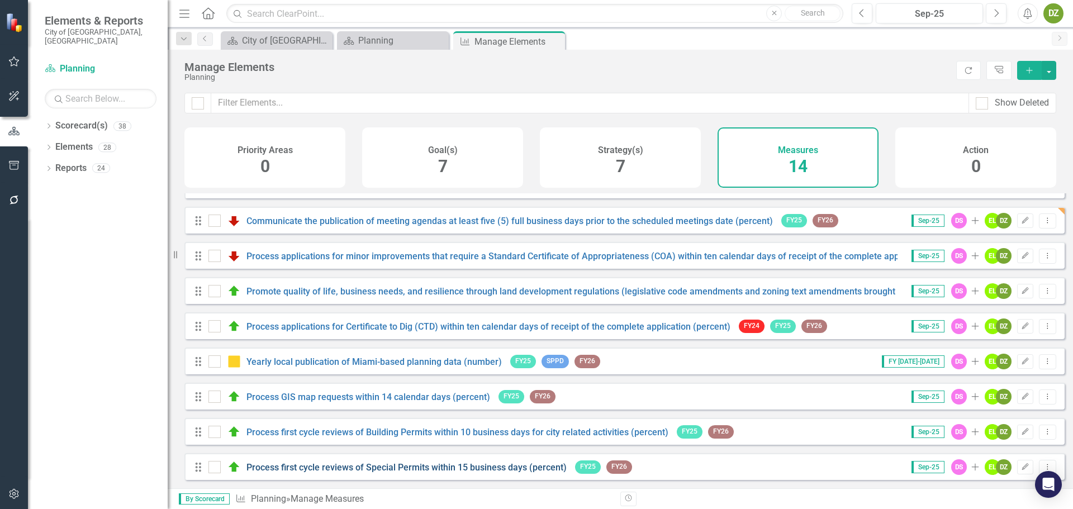
click at [417, 465] on link "Process first cycle reviews of Special Permits within 15 business days (percent)" at bounding box center [406, 467] width 320 height 11
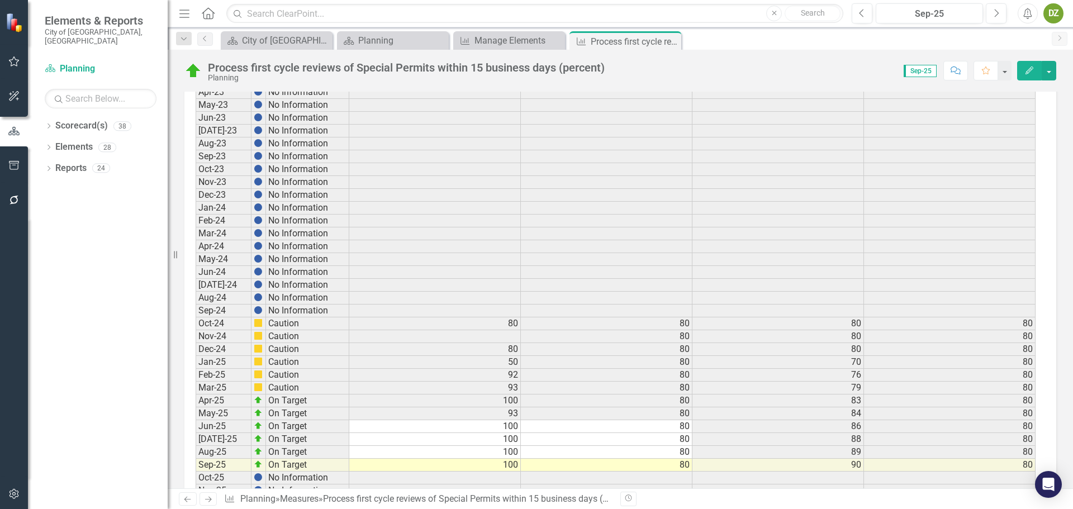
scroll to position [2011, 0]
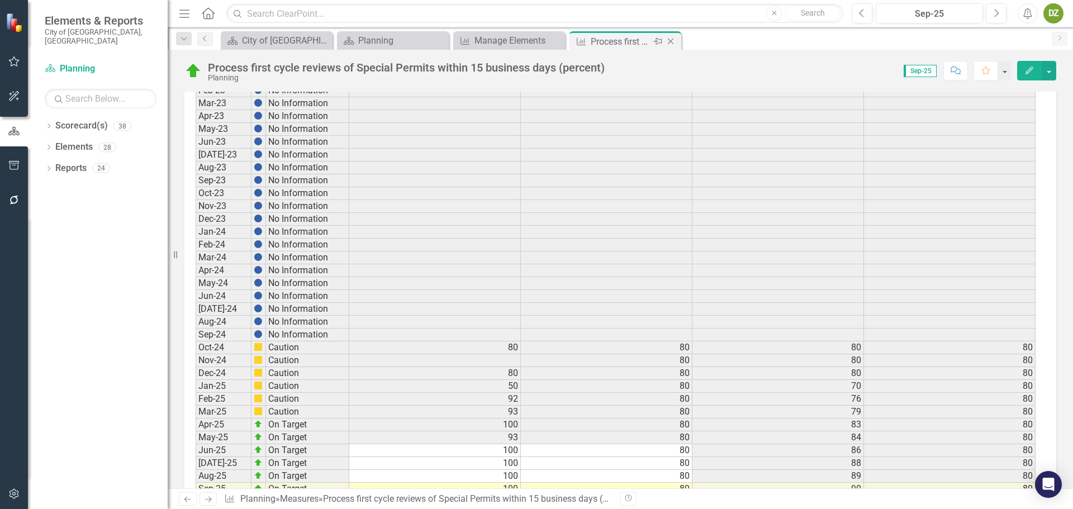
click at [671, 41] on icon "Close" at bounding box center [670, 41] width 11 height 9
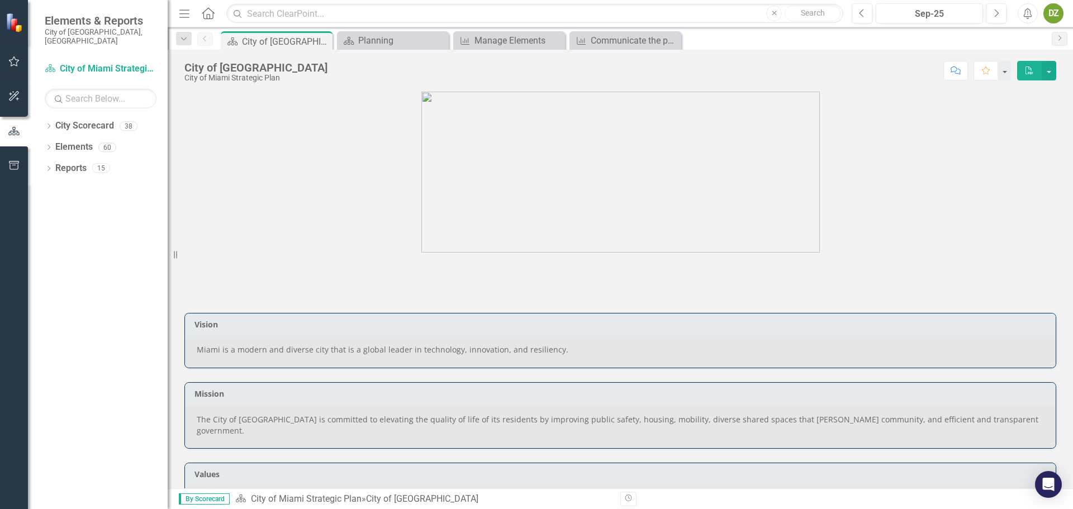
scroll to position [865, 0]
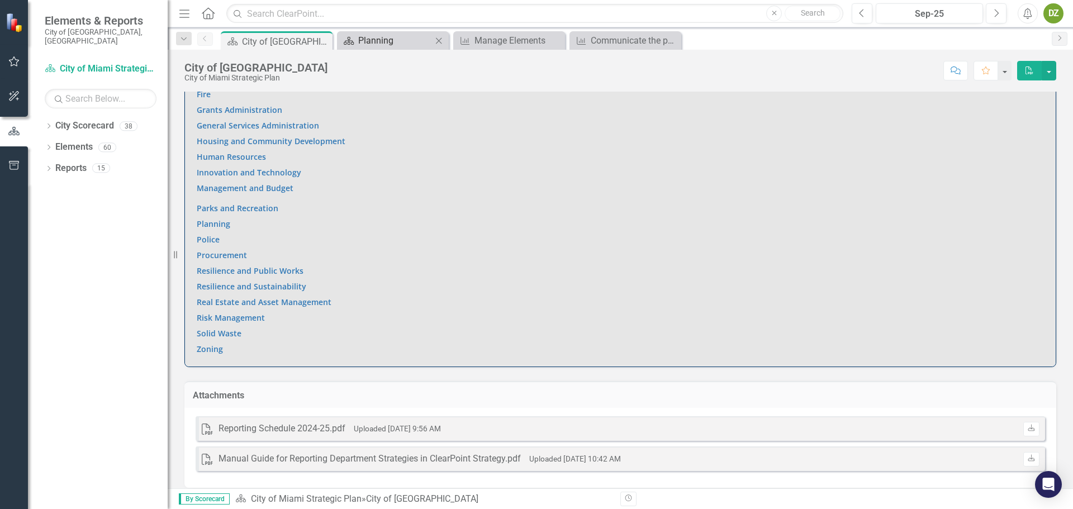
click at [408, 41] on div "Planning" at bounding box center [395, 41] width 74 height 14
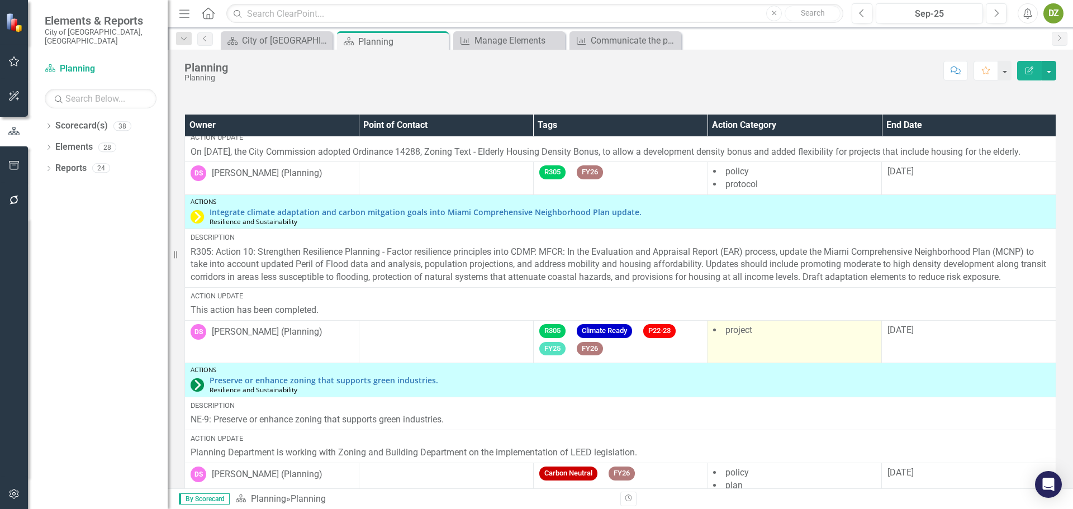
scroll to position [1721, 0]
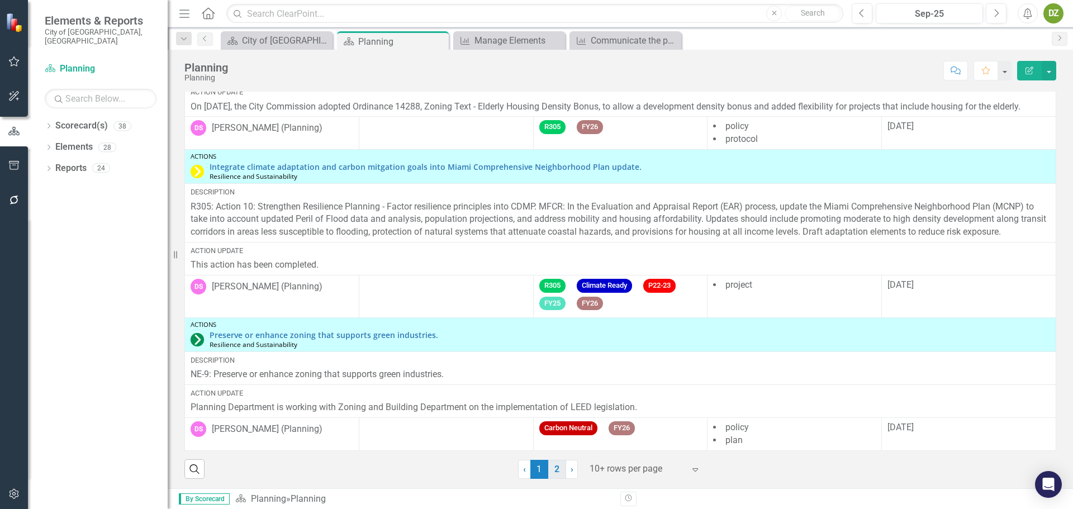
click at [554, 469] on link "2" at bounding box center [557, 469] width 18 height 19
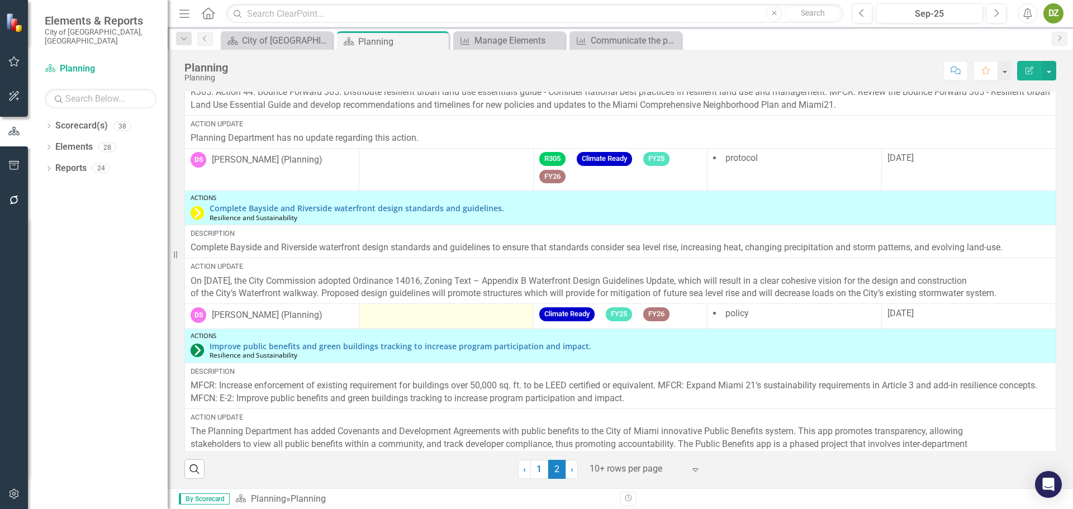
scroll to position [161, 0]
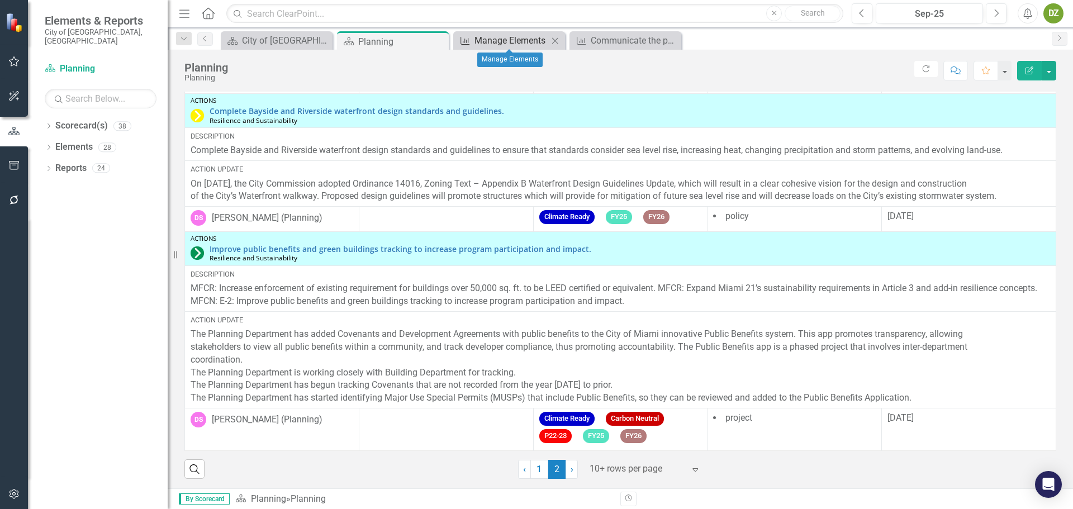
click at [508, 35] on div "Manage Elements" at bounding box center [511, 41] width 74 height 14
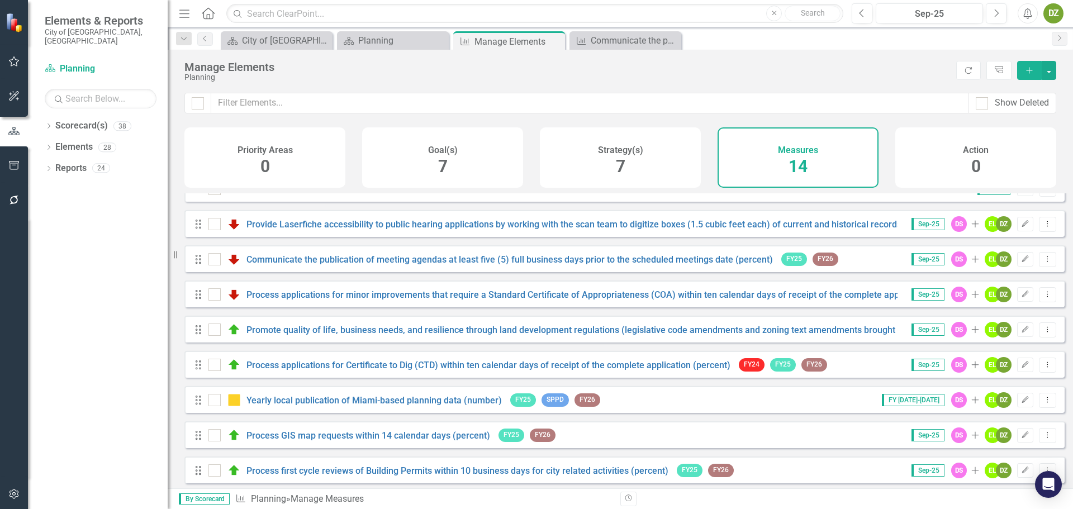
scroll to position [206, 0]
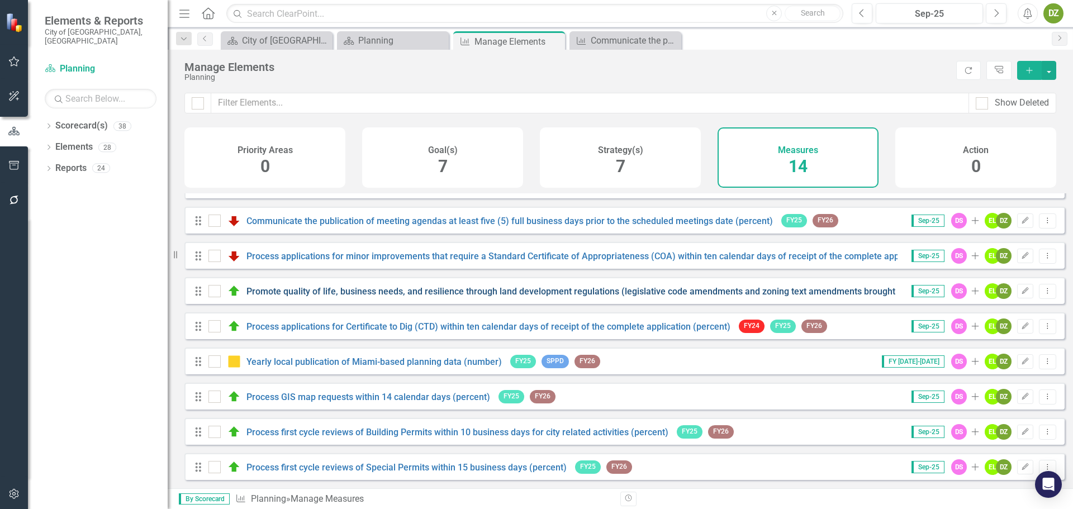
click at [325, 292] on link "Promote quality of life, business needs, and resilience through land developmen…" at bounding box center [609, 291] width 727 height 11
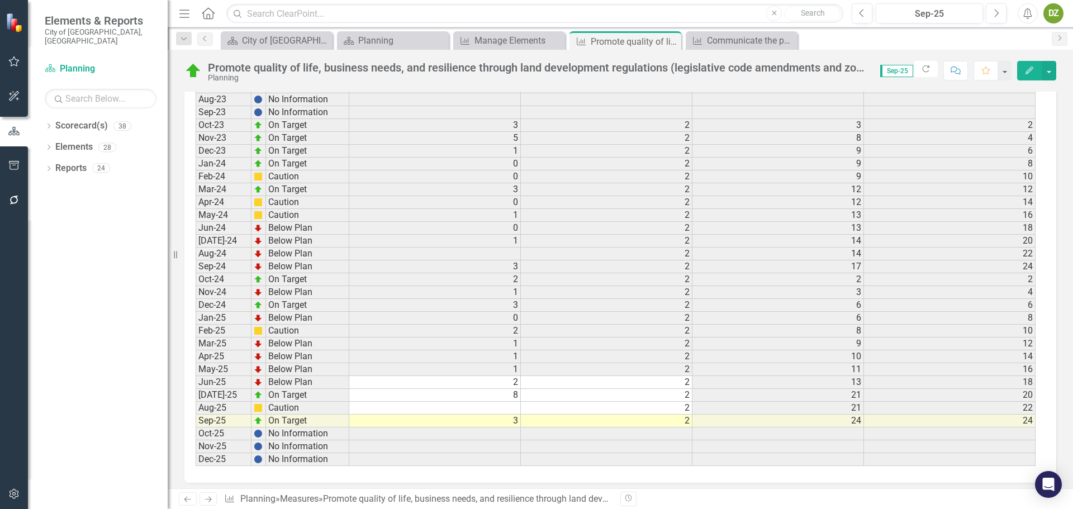
scroll to position [1635, 0]
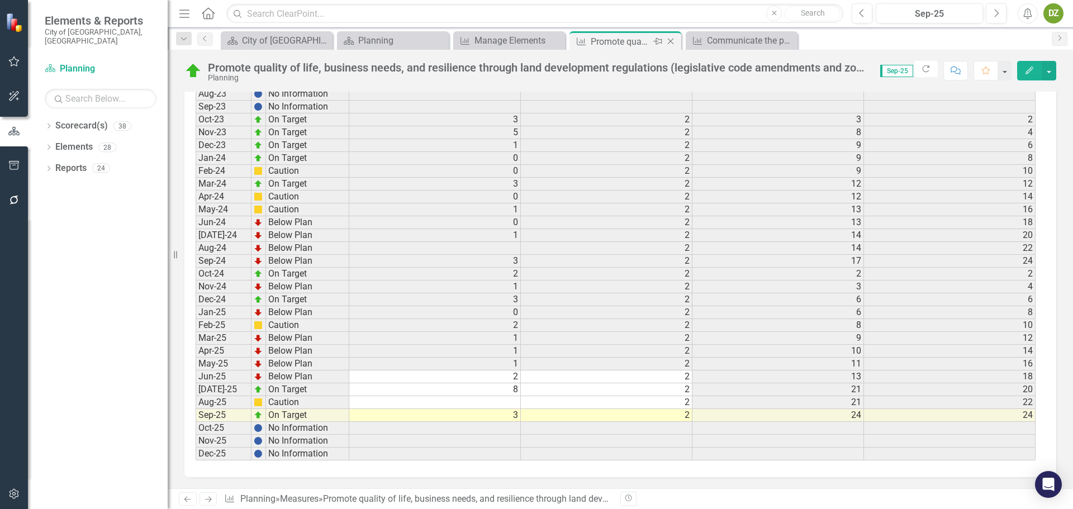
click at [670, 42] on icon "Close" at bounding box center [670, 41] width 11 height 9
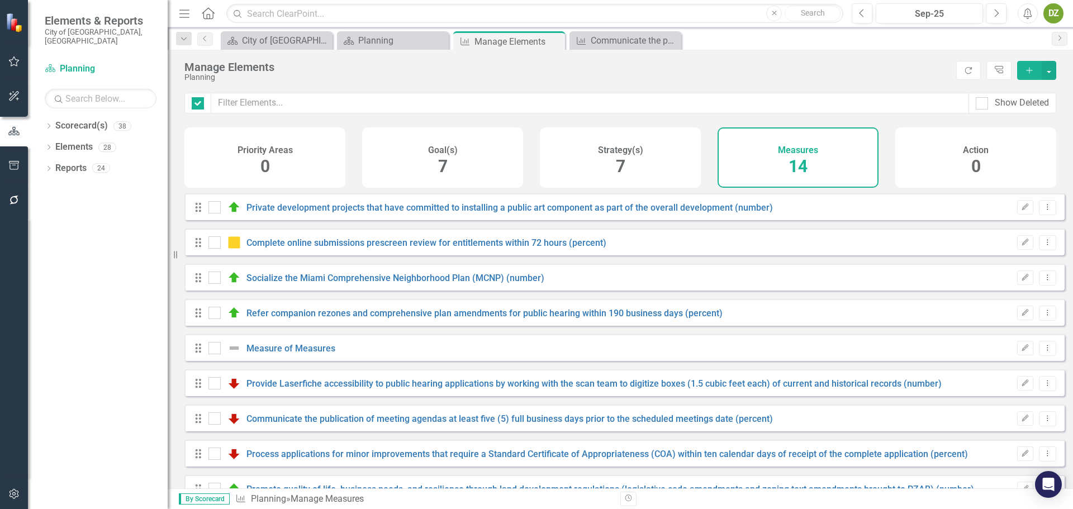
checkbox input "false"
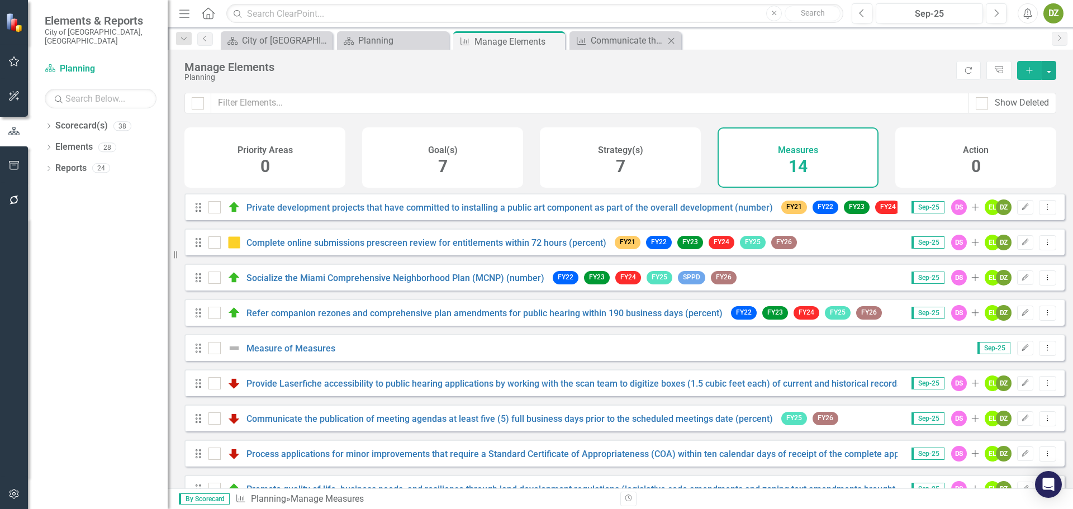
click at [670, 42] on icon "Close" at bounding box center [670, 40] width 11 height 9
click at [555, 41] on icon at bounding box center [554, 42] width 6 height 6
